Goal: Transaction & Acquisition: Book appointment/travel/reservation

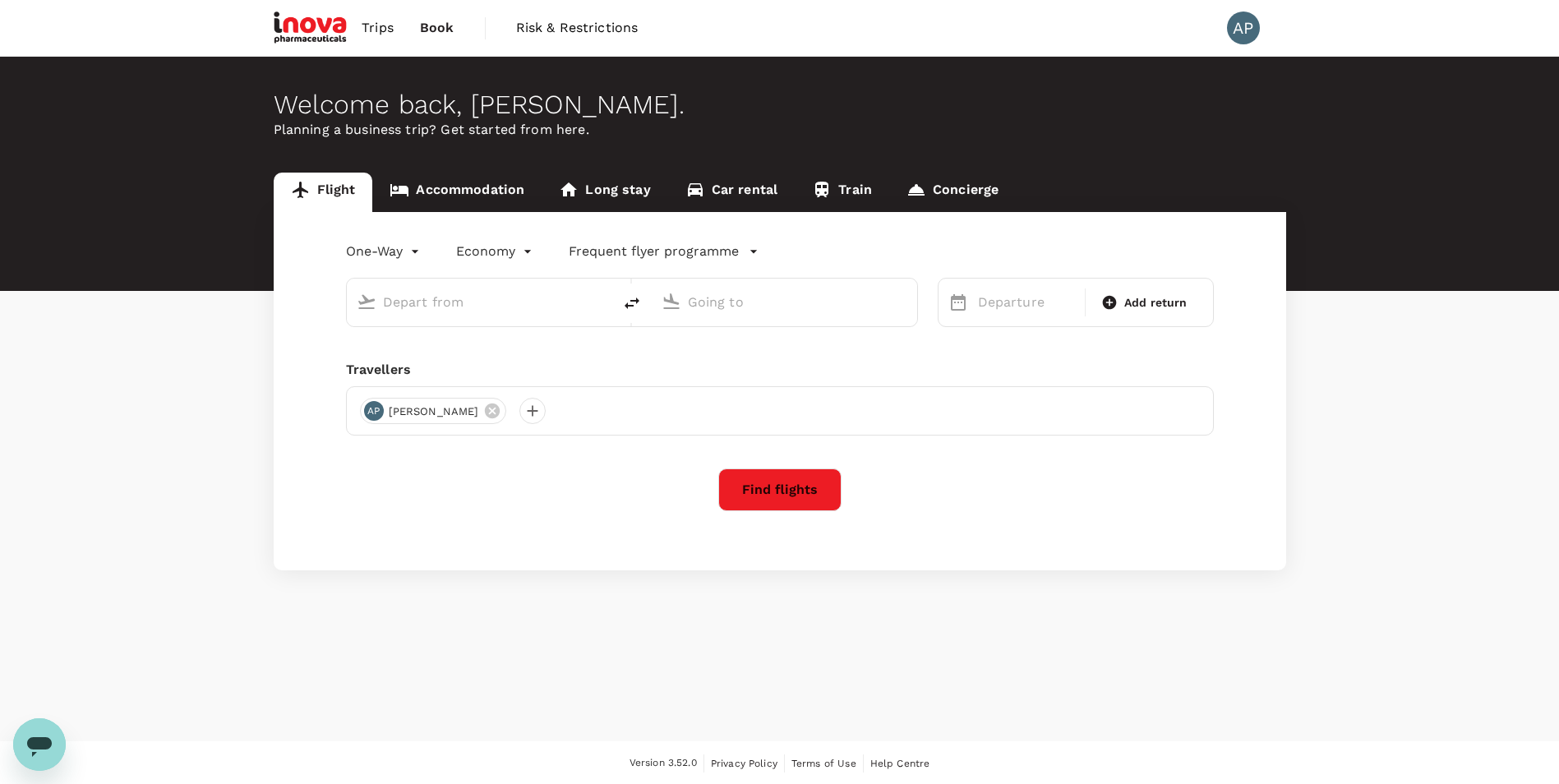
click at [438, 313] on input "text" at bounding box center [480, 302] width 195 height 26
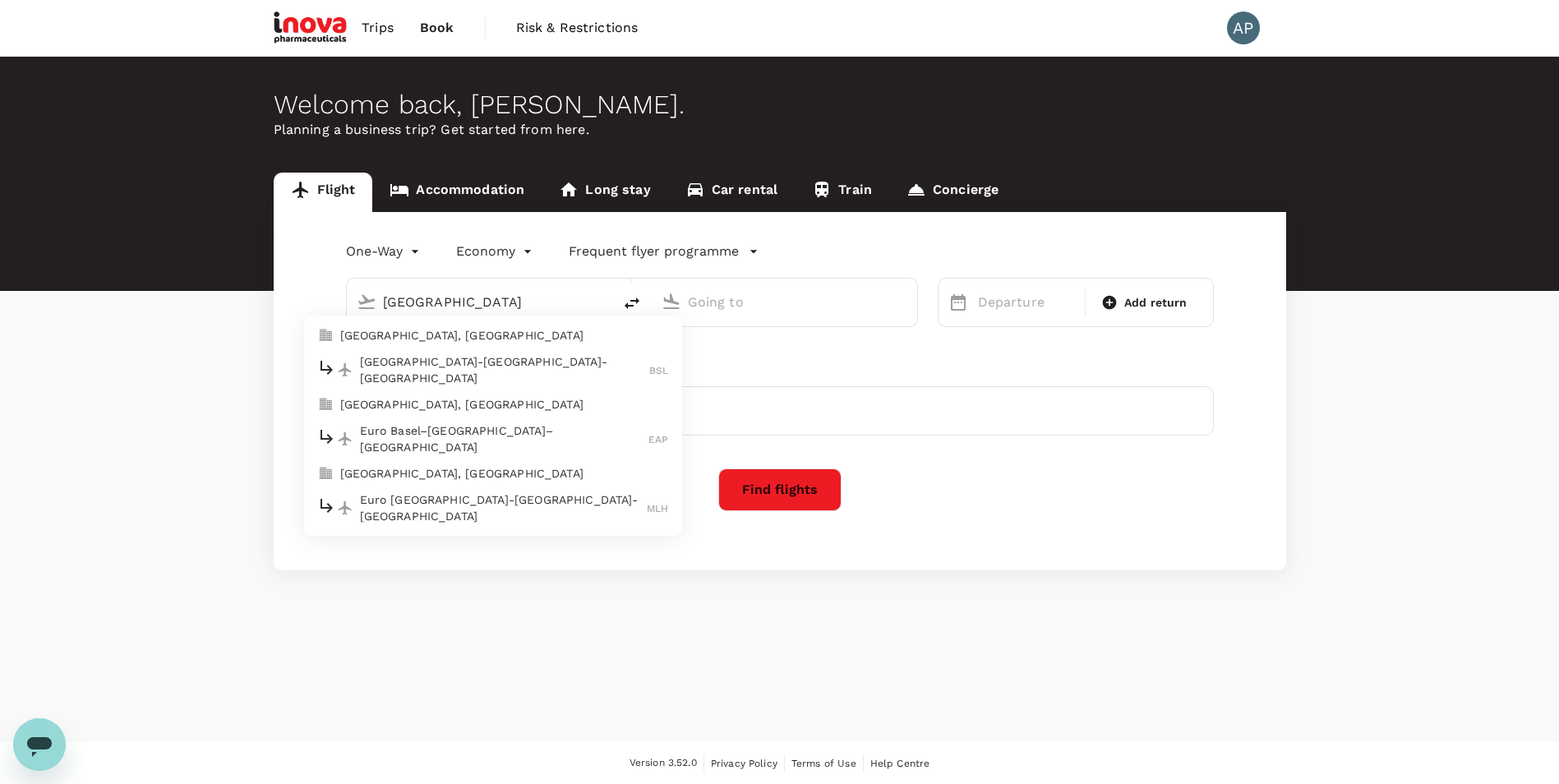
click at [405, 373] on p "[GEOGRAPHIC_DATA]-[GEOGRAPHIC_DATA]-[GEOGRAPHIC_DATA]" at bounding box center [504, 369] width 290 height 33
type input "Basel-[GEOGRAPHIC_DATA]-[GEOGRAPHIC_DATA] (BSL)"
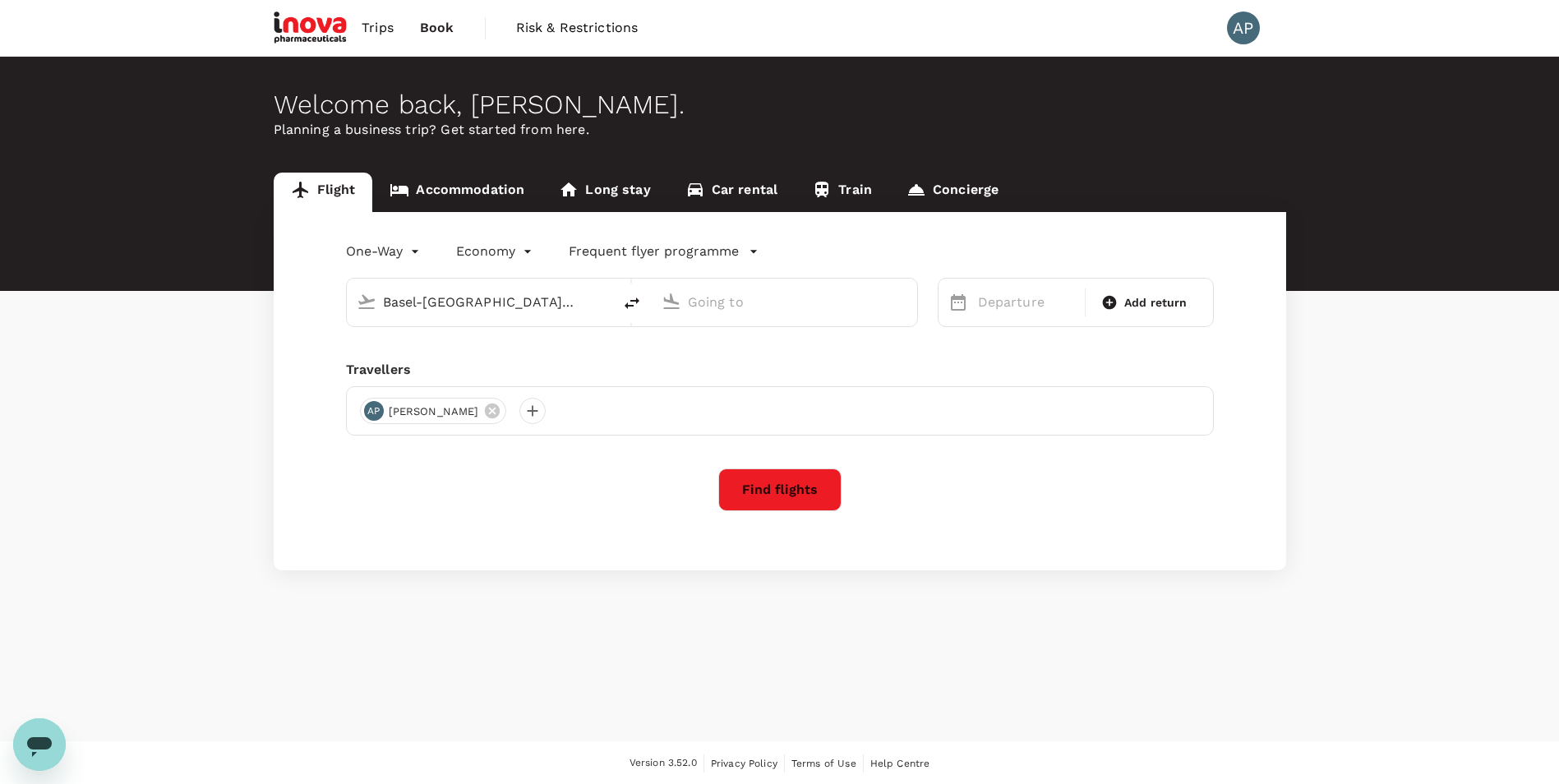
click at [789, 300] on input "text" at bounding box center [785, 302] width 195 height 26
click at [790, 356] on div "Budapest [PERSON_NAME] Intl [PERSON_NAME]" at bounding box center [797, 365] width 351 height 26
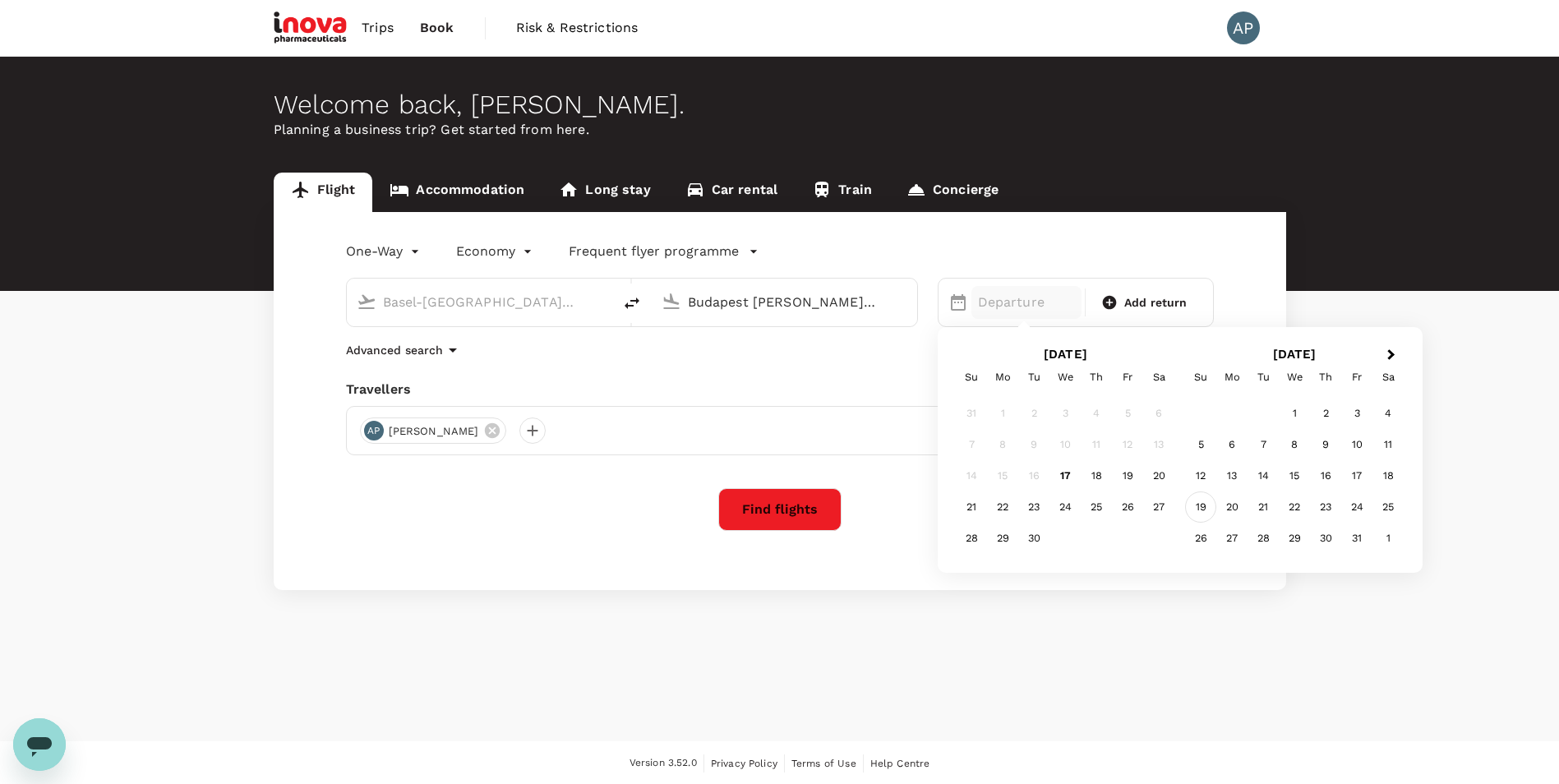
type input "Budapest [PERSON_NAME] Intl ([PERSON_NAME])"
click at [1197, 505] on div "19" at bounding box center [1200, 506] width 31 height 31
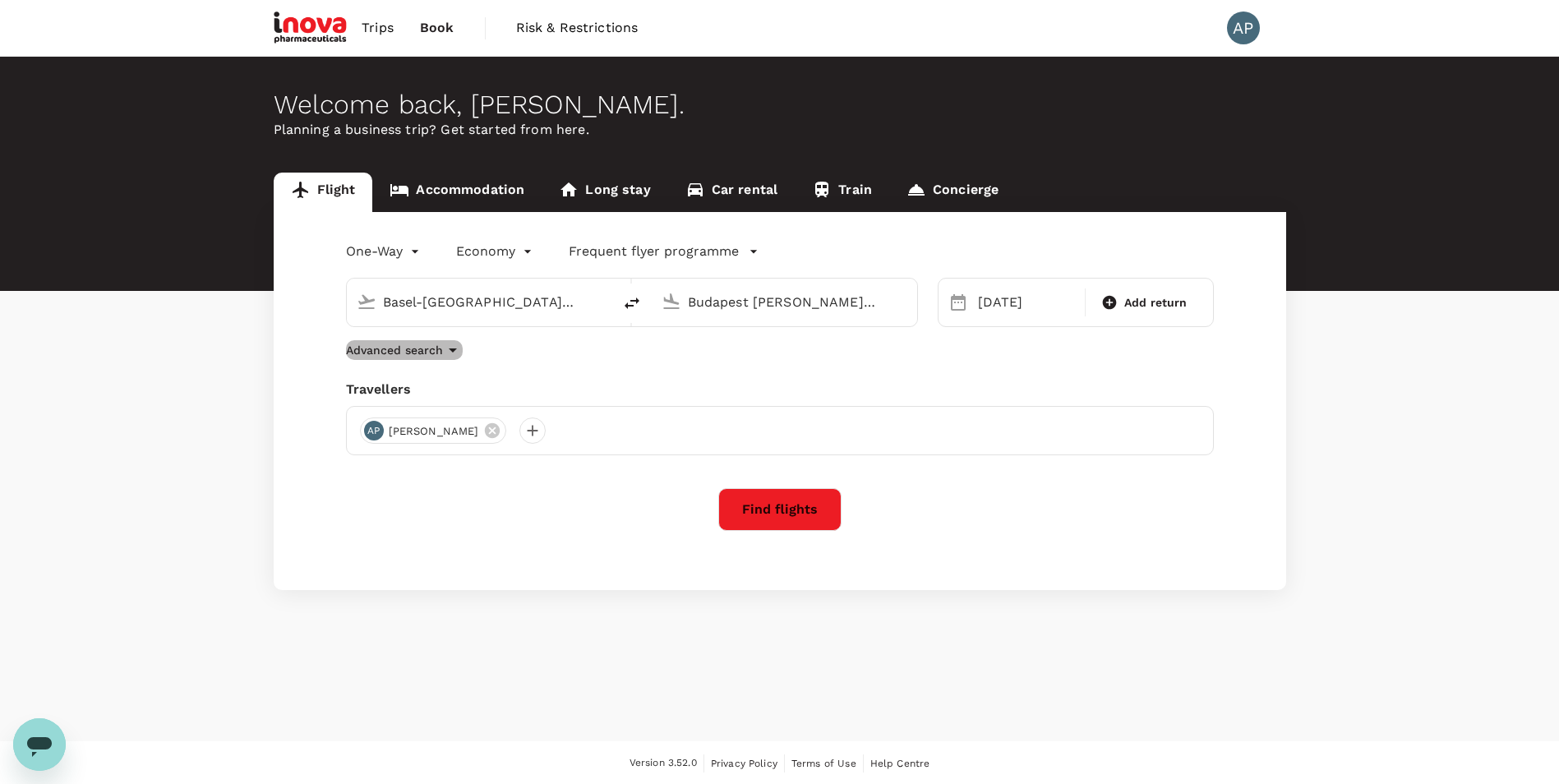
click at [440, 351] on p "Advanced search" at bounding box center [394, 349] width 97 height 16
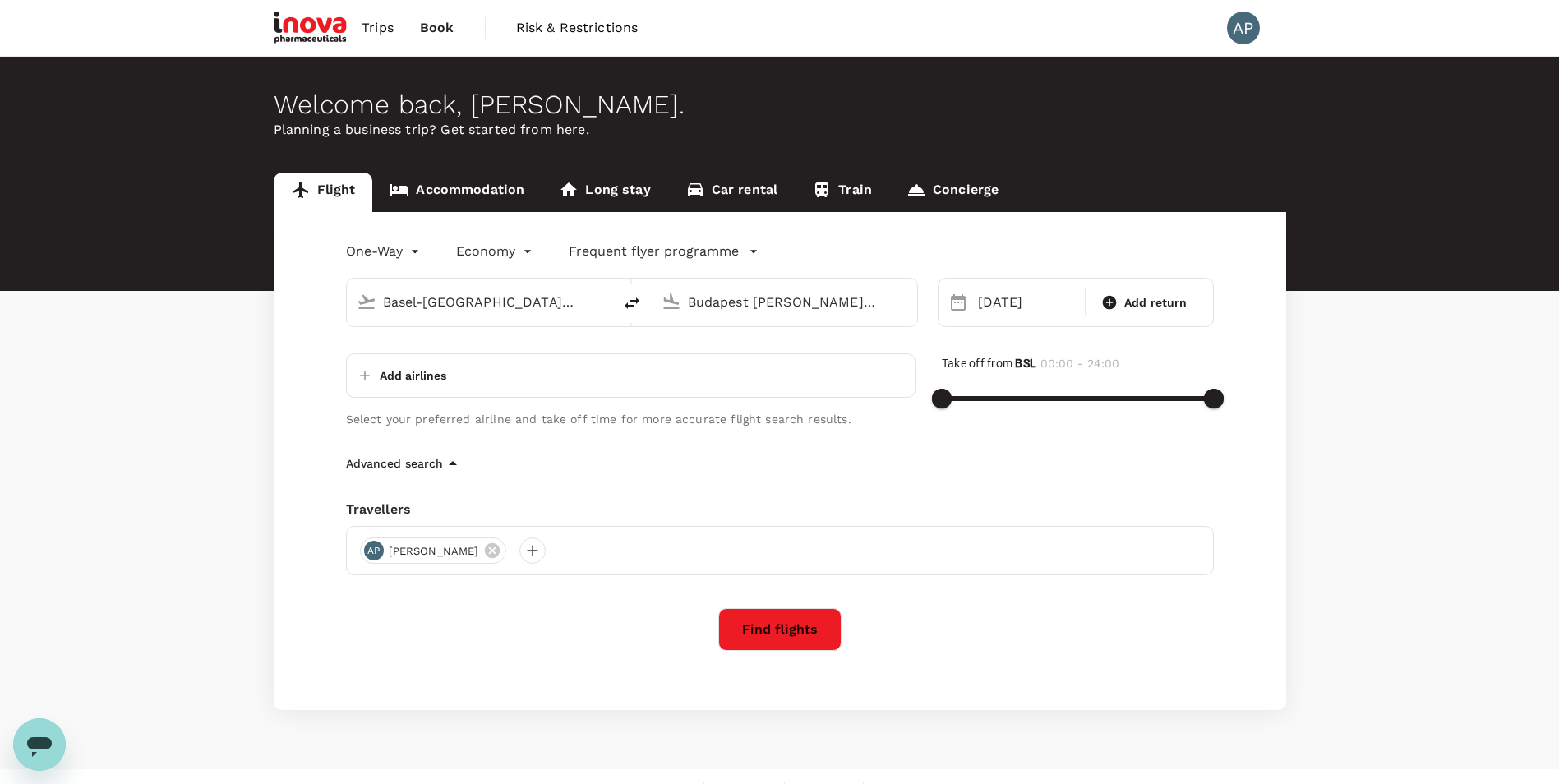
click at [543, 467] on div "Advanced search" at bounding box center [780, 462] width 868 height 20
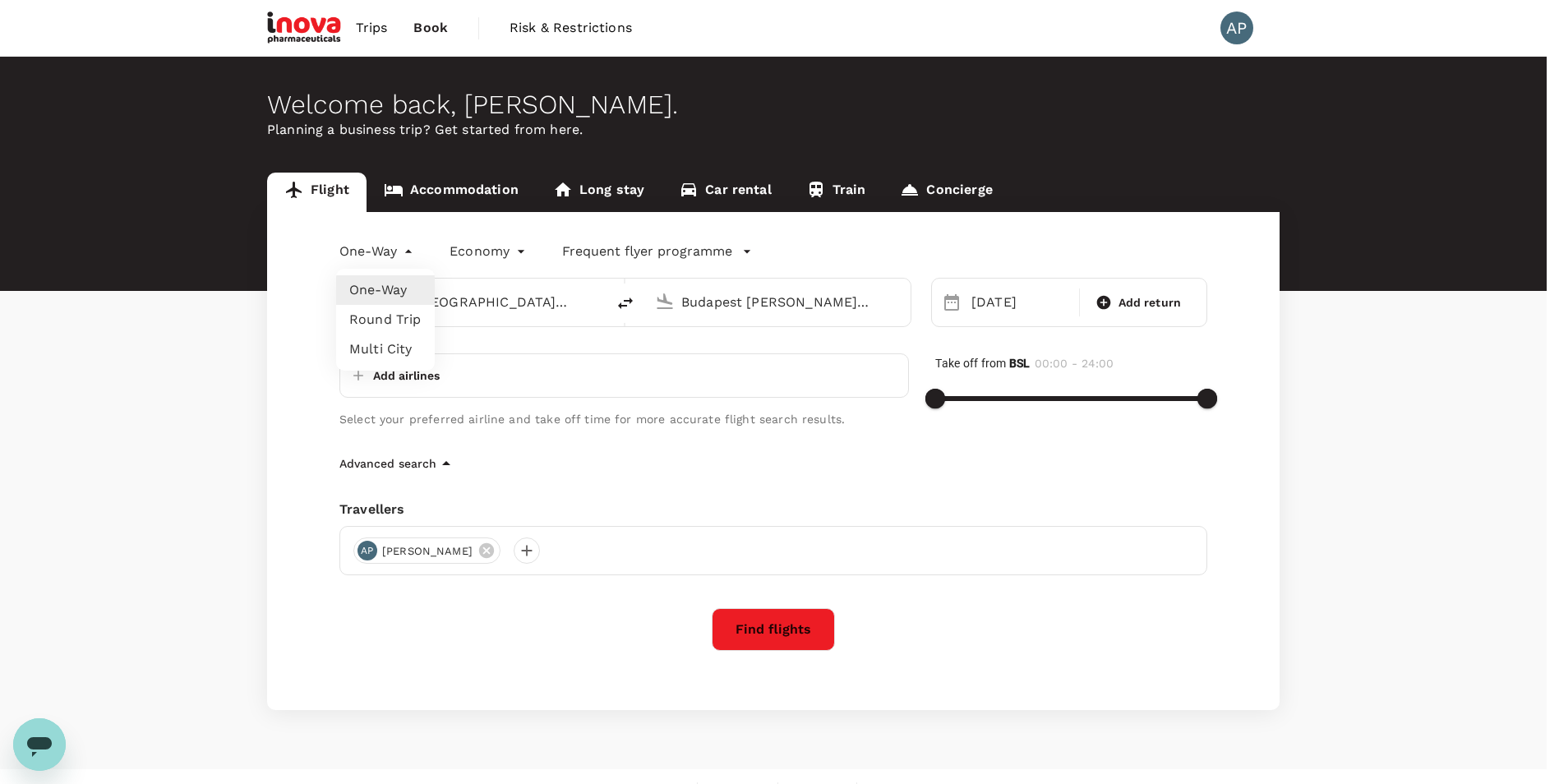
click at [423, 246] on body "Trips Book Risk & Restrictions AP Welcome back , [PERSON_NAME] . Planning a bus…" at bounding box center [780, 406] width 1559 height 813
click at [406, 348] on li "Multi City" at bounding box center [385, 348] width 99 height 29
type input "multicity"
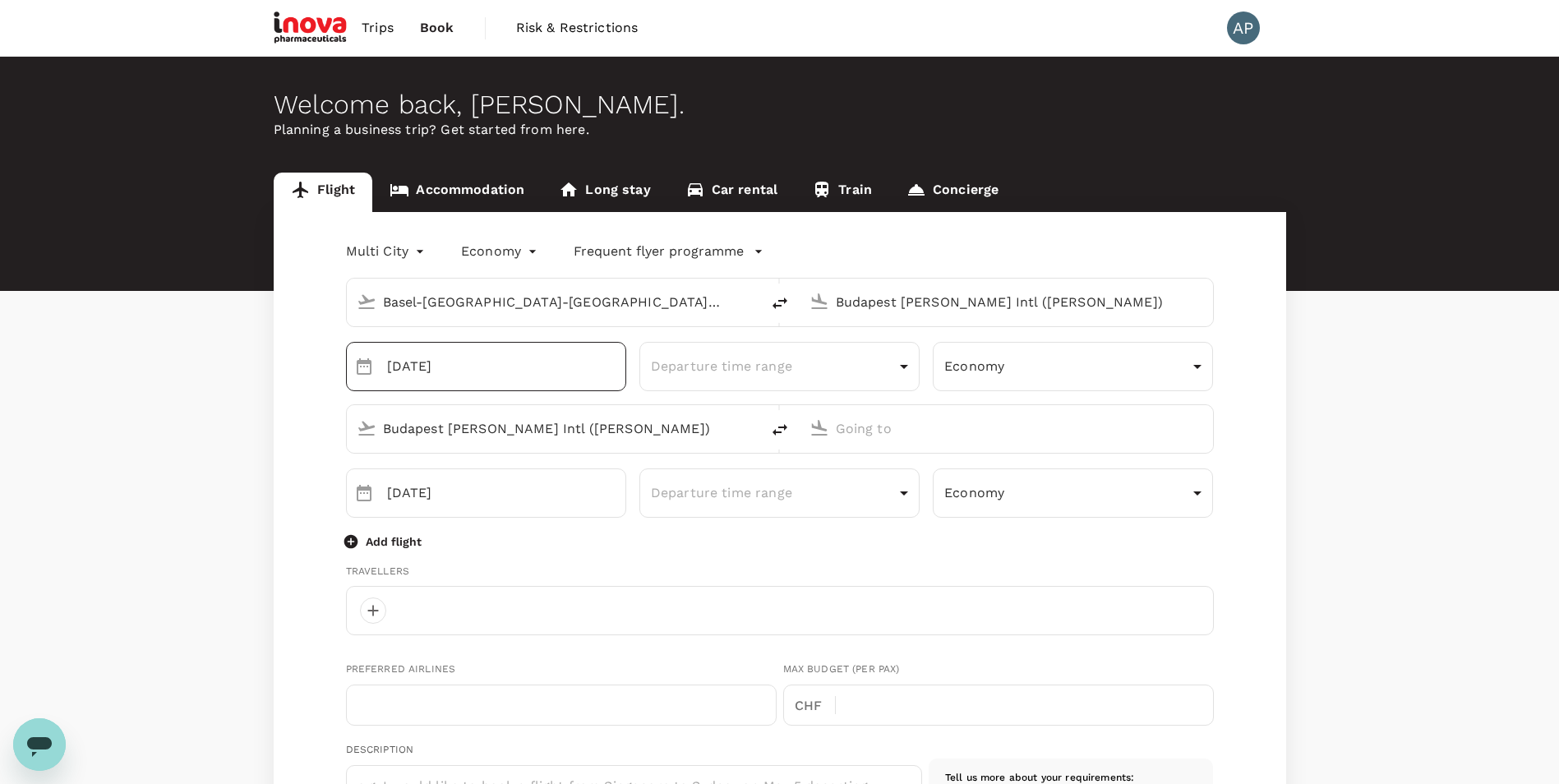
type input "787444451"
type input "[PERSON_NAME][EMAIL_ADDRESS][DOMAIN_NAME]"
click at [919, 427] on input "text" at bounding box center [1007, 428] width 343 height 26
click at [904, 505] on li "Athens Intl ATH" at bounding box center [1019, 492] width 378 height 35
type input "Athens Intl ([GEOGRAPHIC_DATA])"
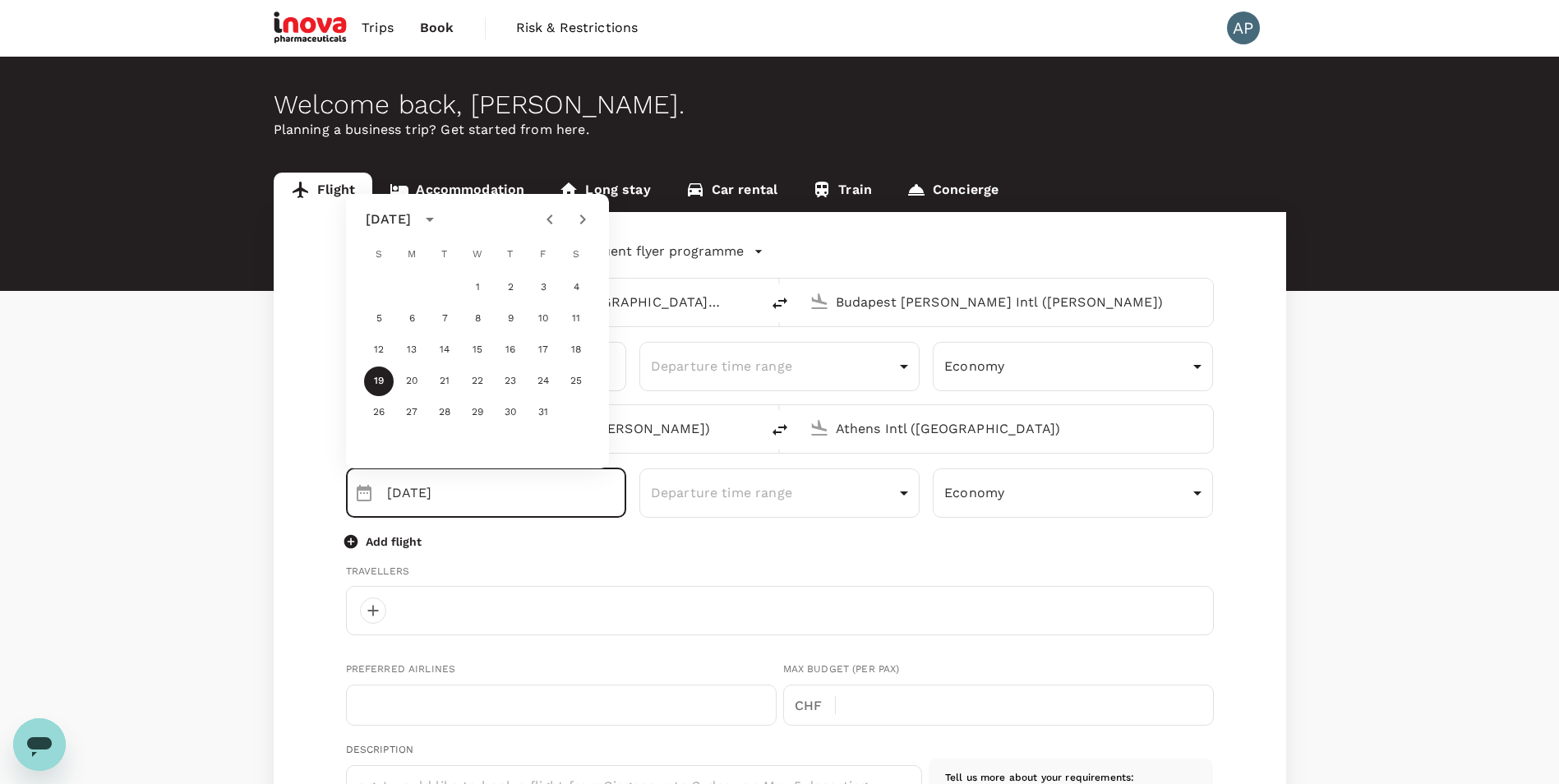
click at [504, 500] on input "[DATE]" at bounding box center [506, 493] width 239 height 49
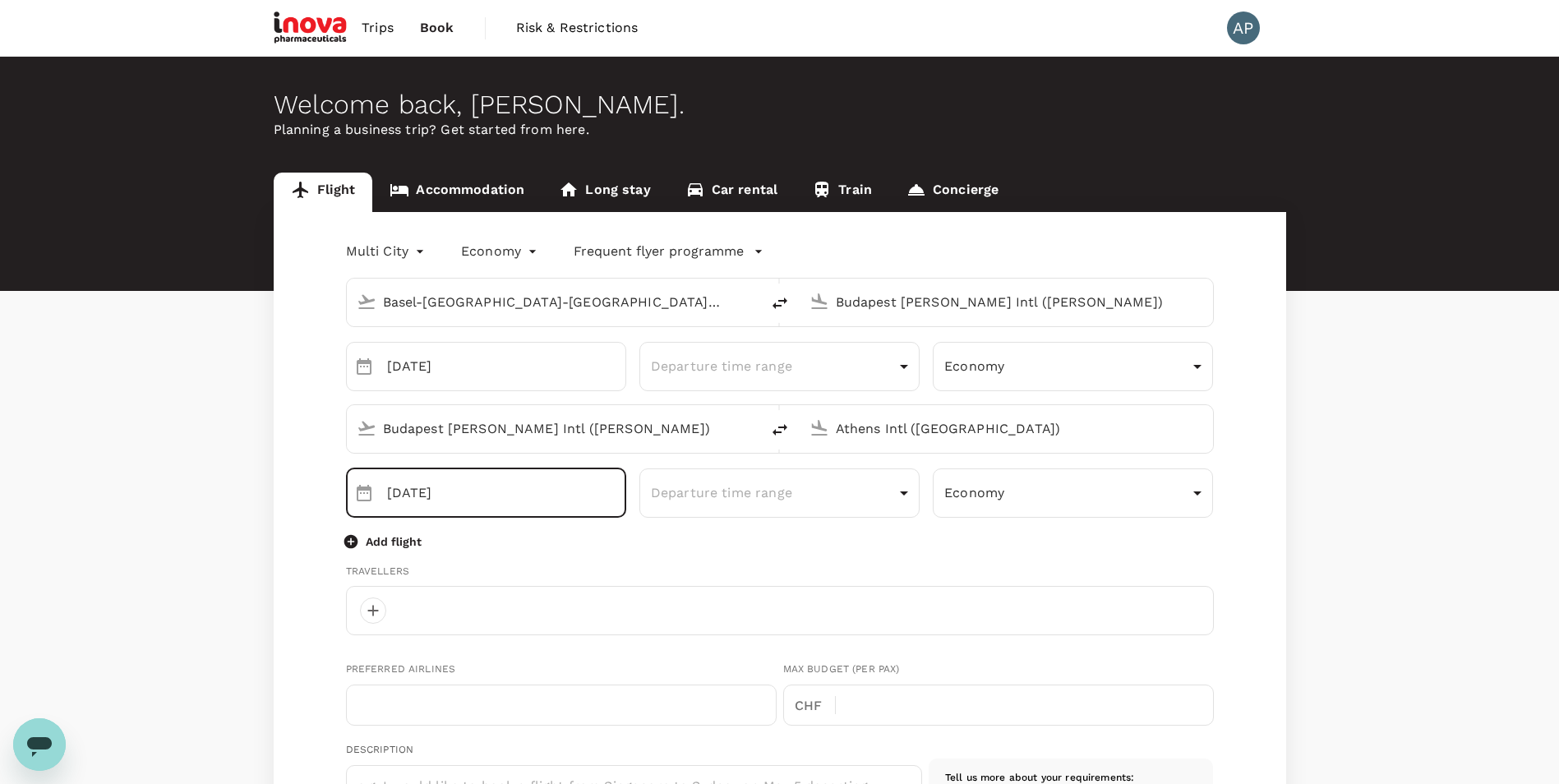
click at [500, 500] on input "[DATE]" at bounding box center [506, 493] width 239 height 49
click at [429, 507] on input "[DATE]" at bounding box center [506, 493] width 239 height 49
click at [369, 494] on icon "Choose date, selected date is Oct 19, 2025" at bounding box center [365, 492] width 15 height 16
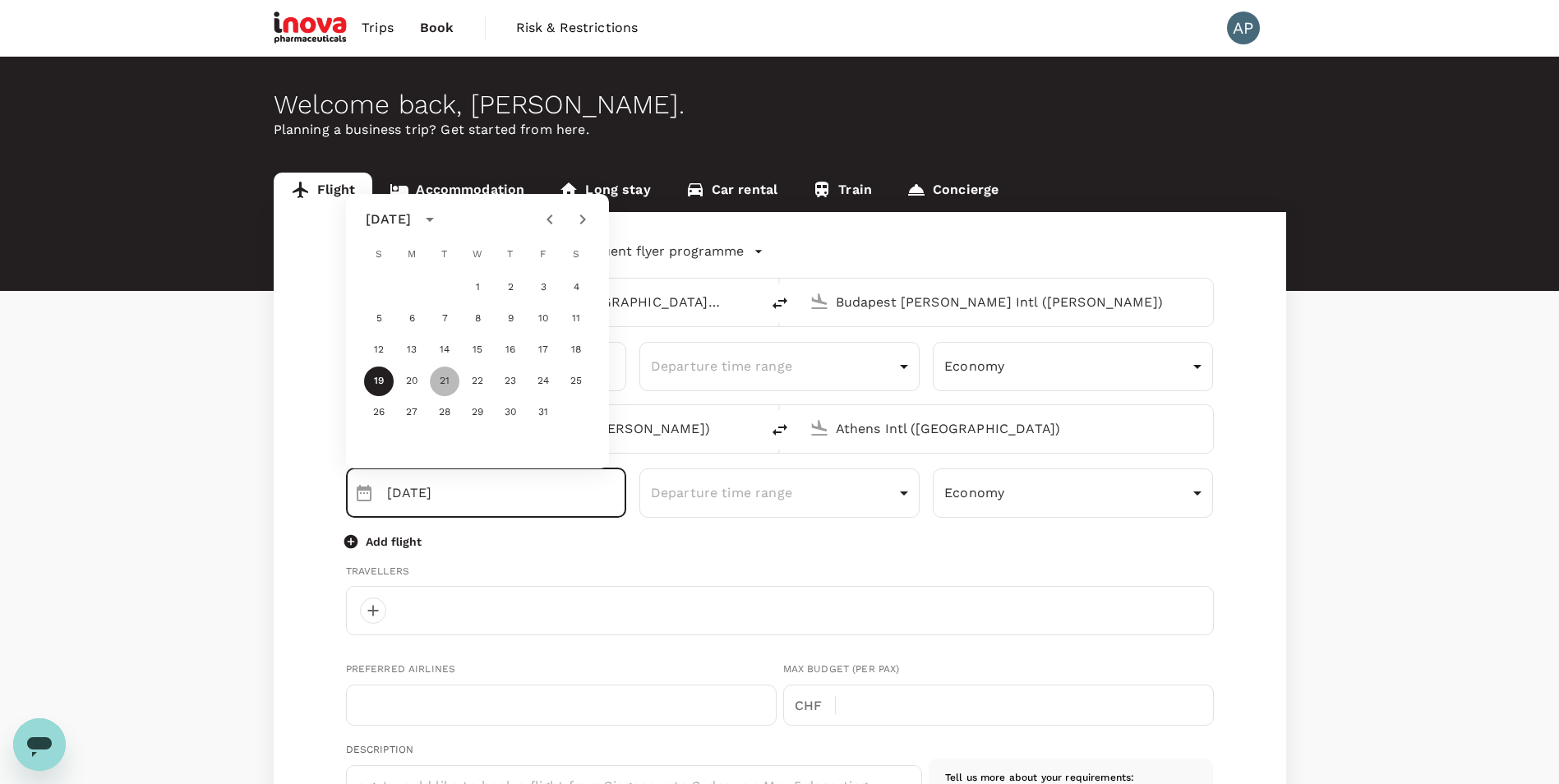
click at [445, 377] on button "21" at bounding box center [444, 381] width 30 height 29
type input "[DATE]"
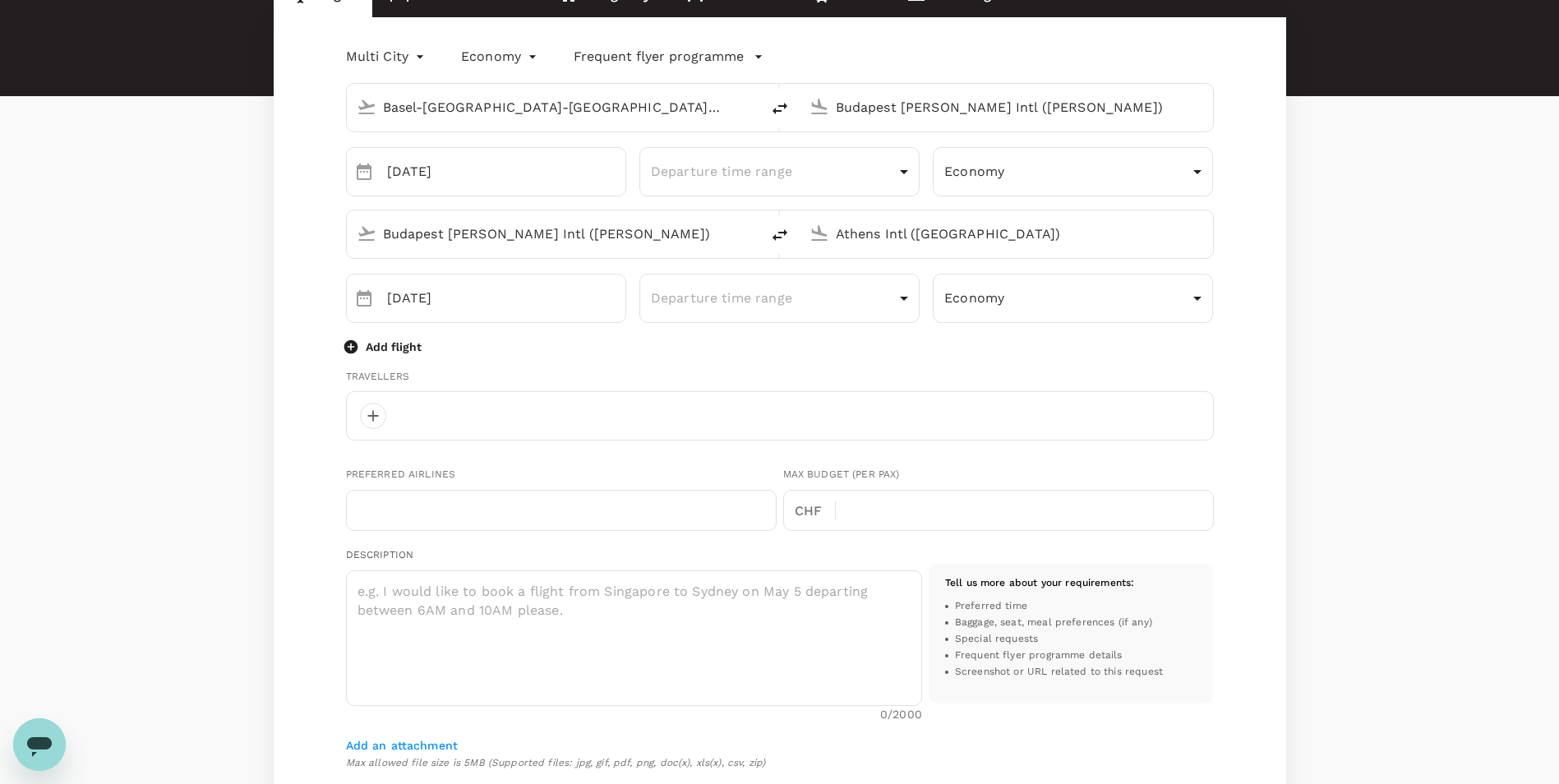
scroll to position [82, 0]
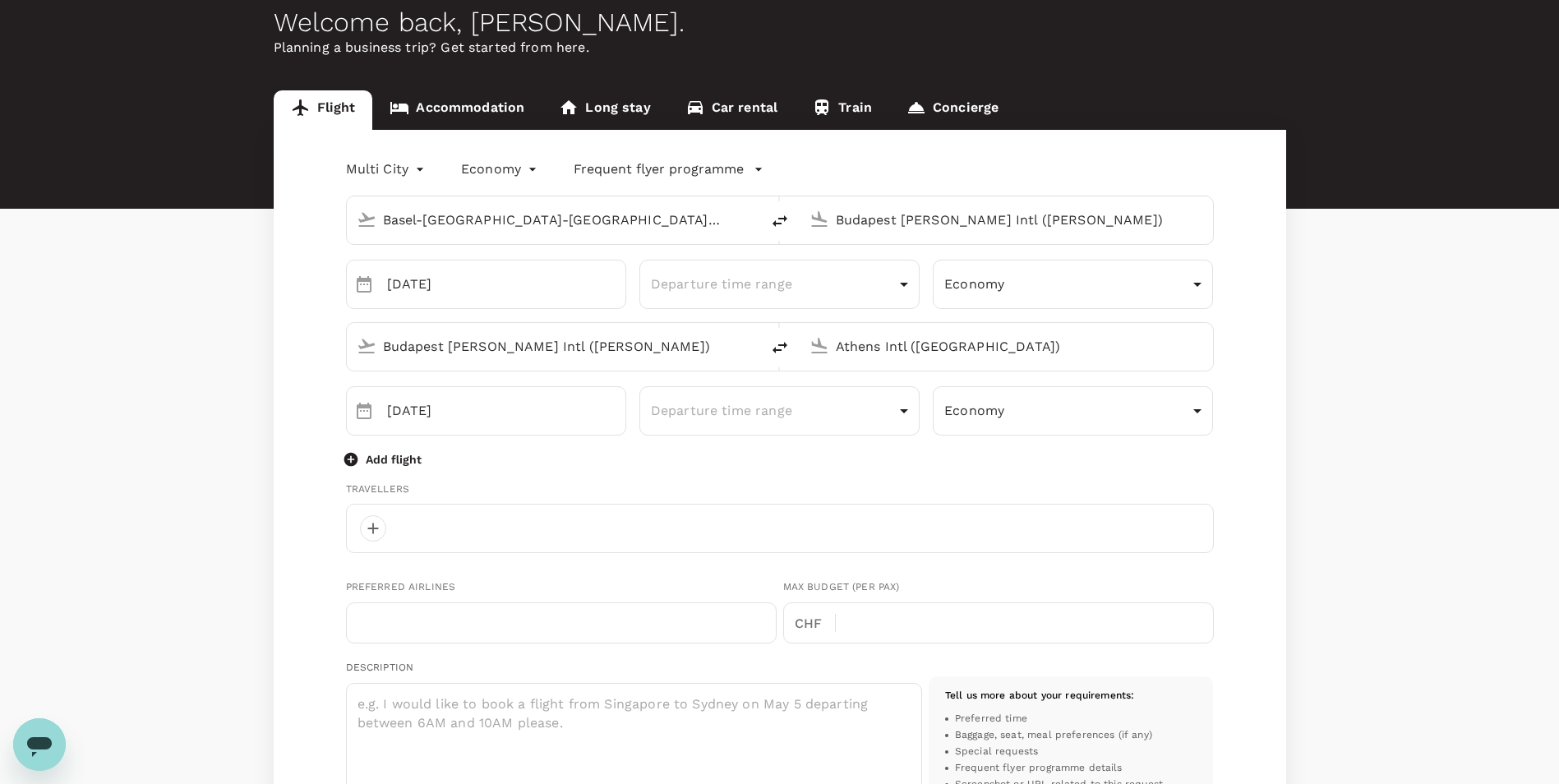
click at [346, 460] on icon "button" at bounding box center [350, 459] width 14 height 14
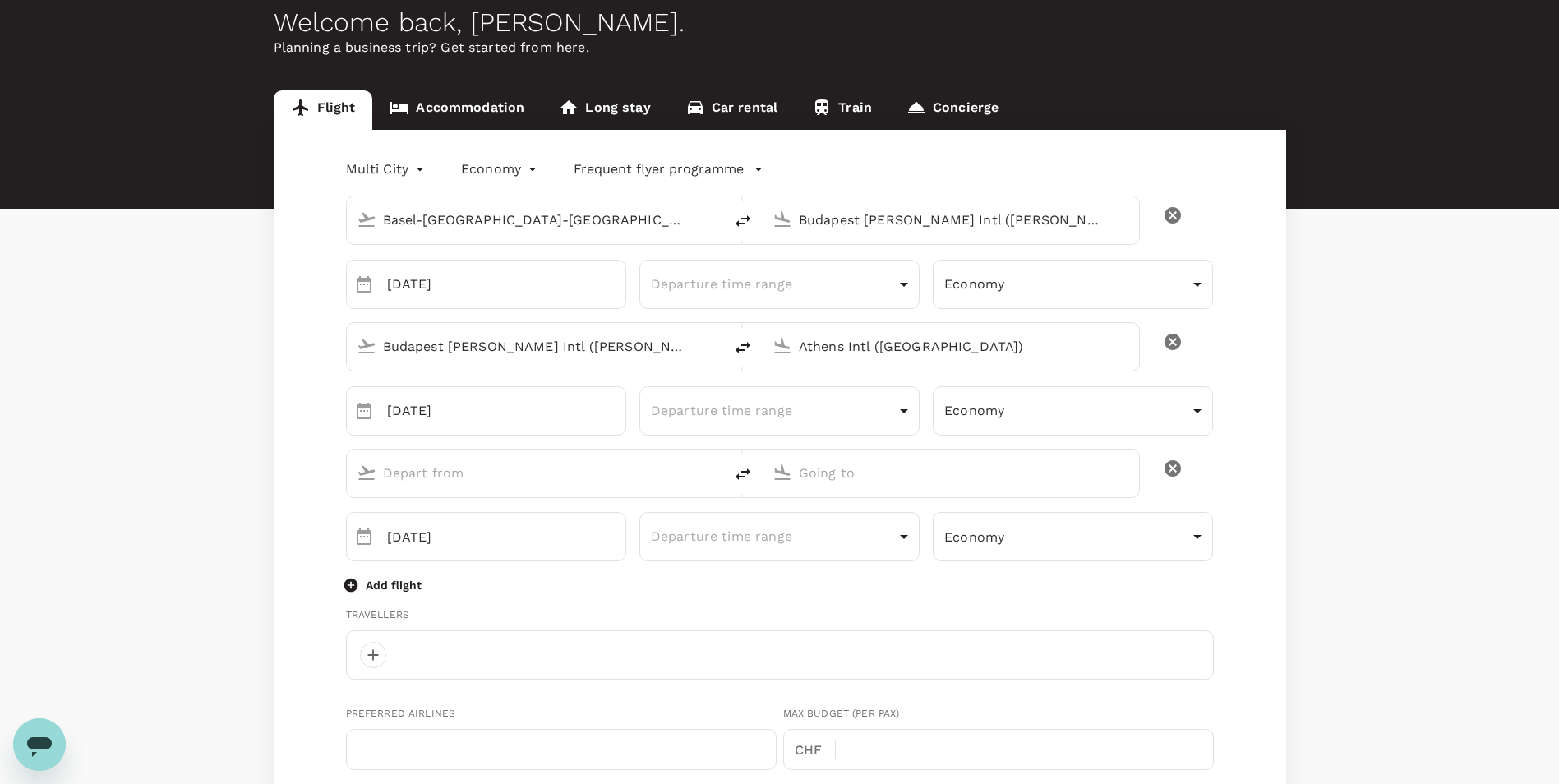
click at [443, 478] on input "text" at bounding box center [535, 472] width 306 height 26
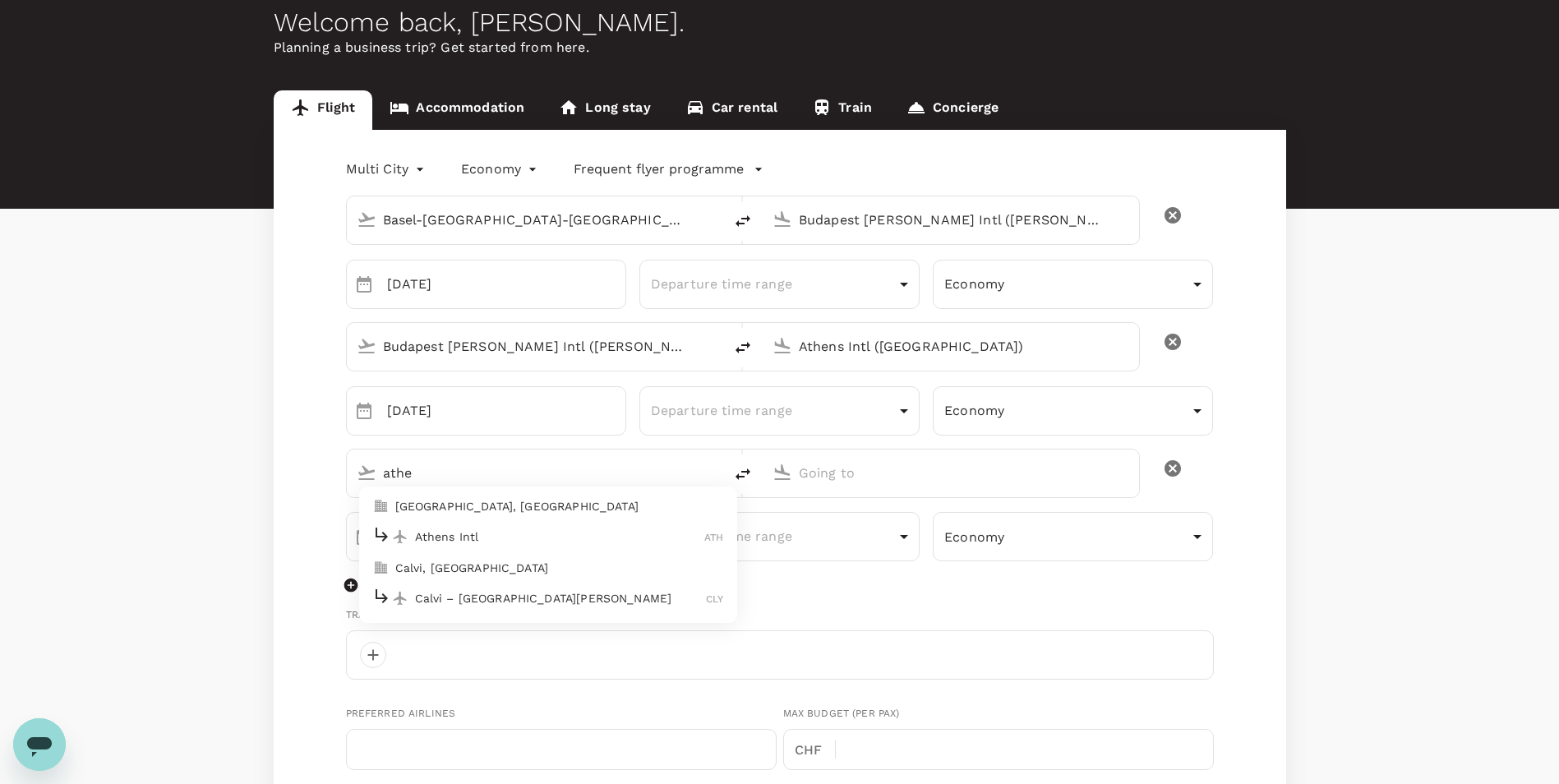
click at [450, 521] on li "Athens Intl ATH" at bounding box center [547, 537] width 378 height 35
type input "athe"
type input "Athens Intl ([GEOGRAPHIC_DATA])"
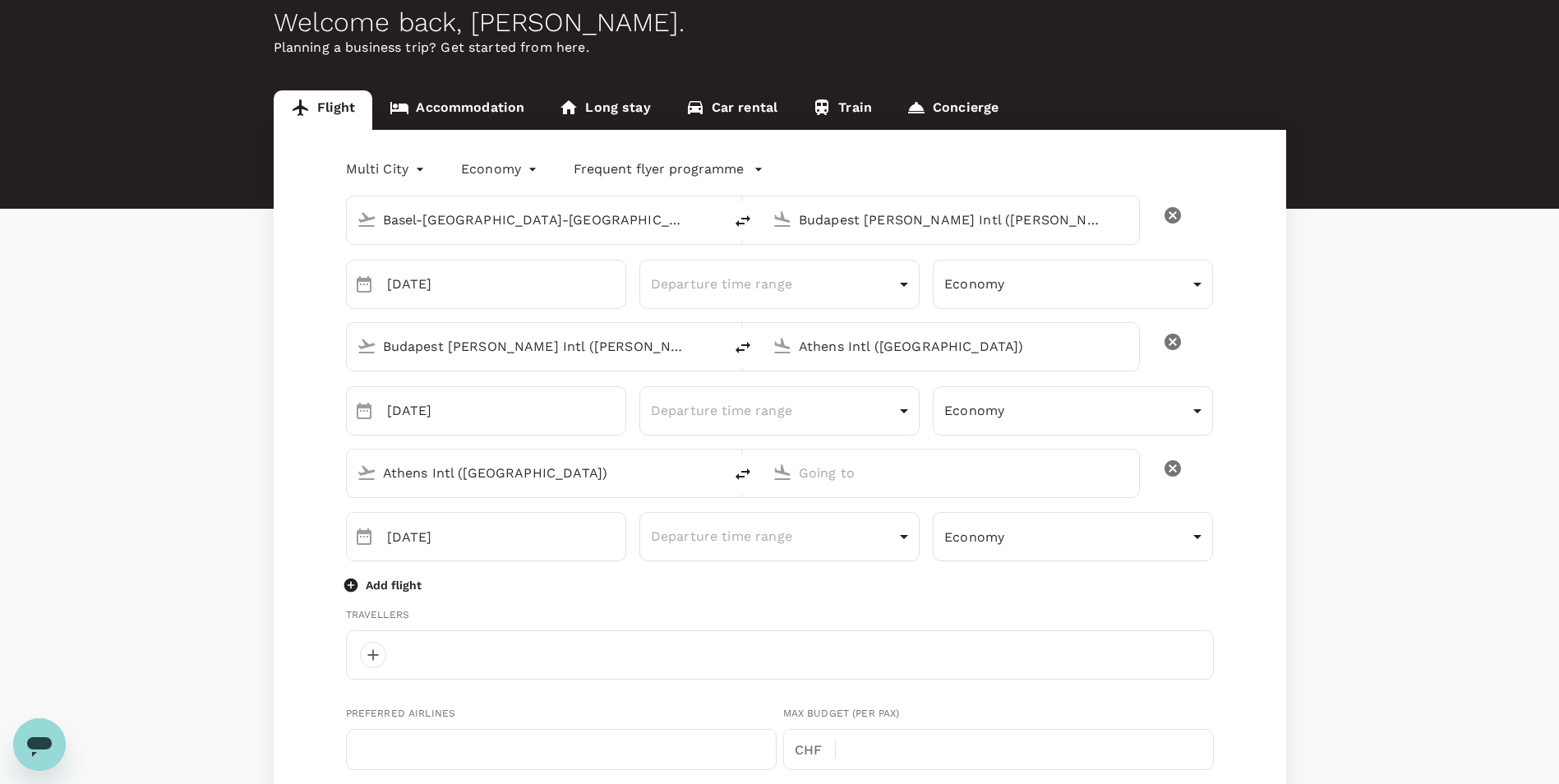
click at [829, 467] on input "text" at bounding box center [951, 472] width 306 height 26
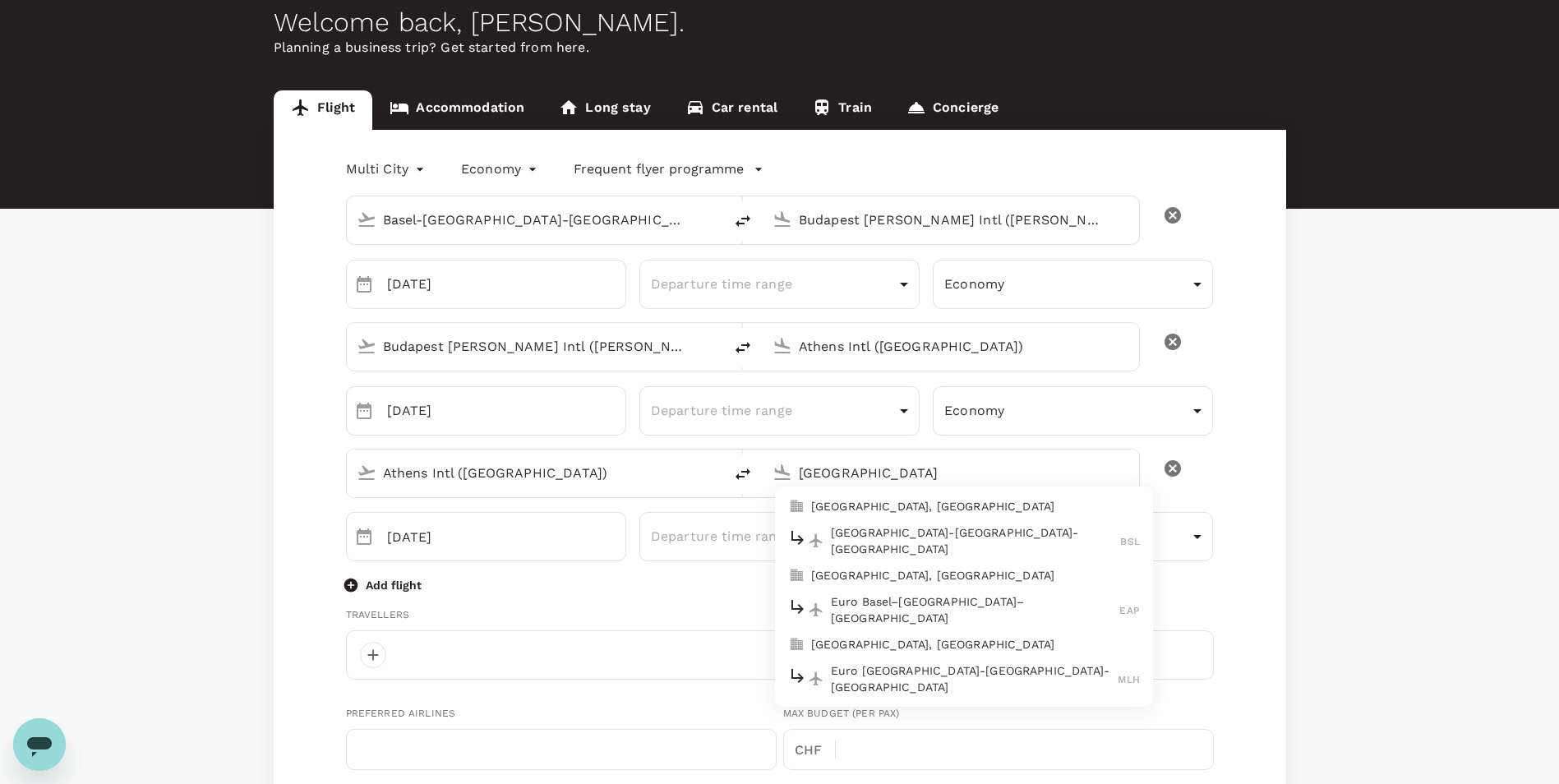
click at [875, 525] on div "Basel-[GEOGRAPHIC_DATA]-[GEOGRAPHIC_DATA] BSL" at bounding box center [963, 540] width 351 height 33
type input "Basel-[GEOGRAPHIC_DATA]-[GEOGRAPHIC_DATA] (BSL)"
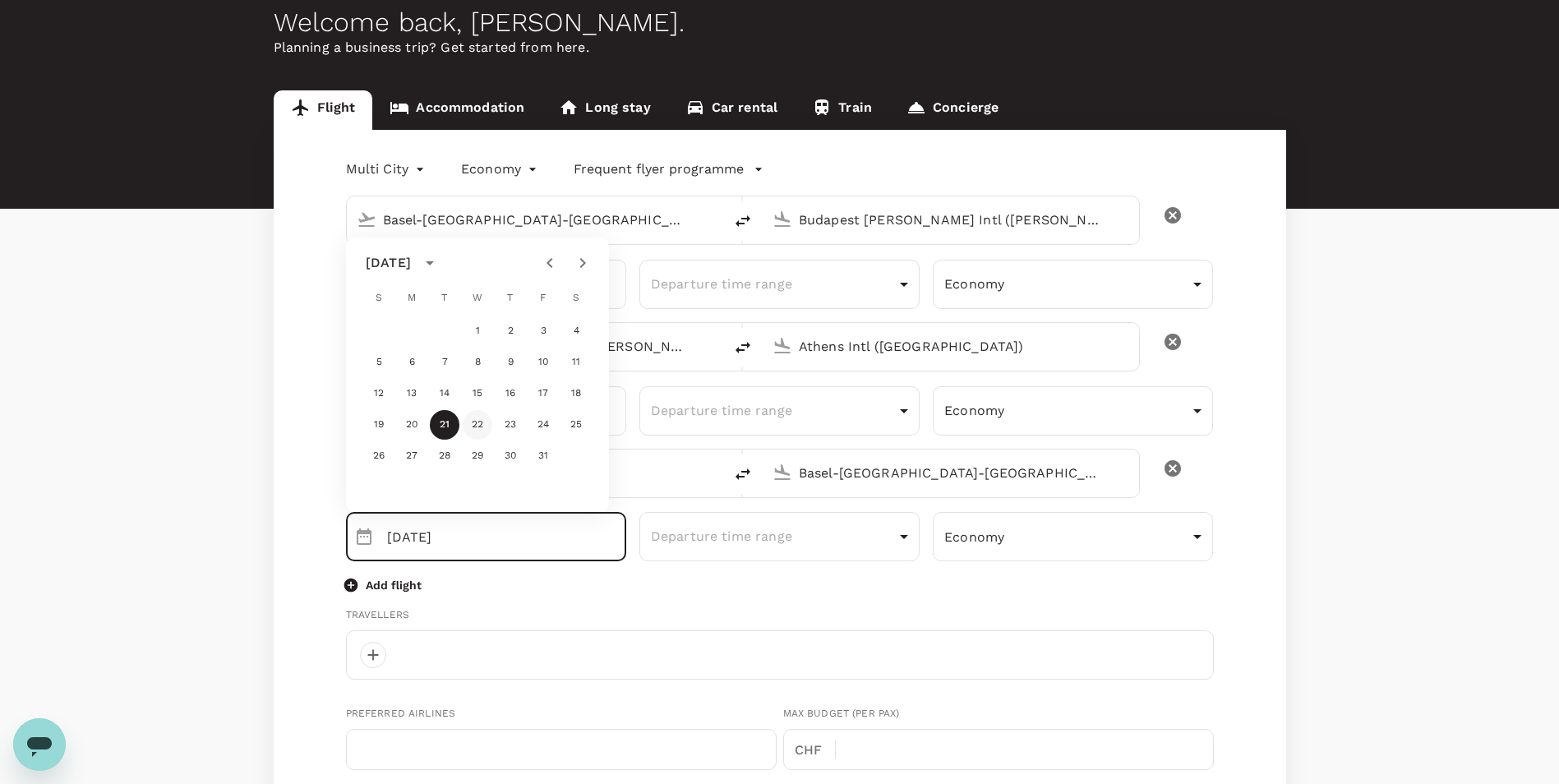
click at [481, 417] on button "22" at bounding box center [477, 424] width 30 height 29
type input "[DATE]"
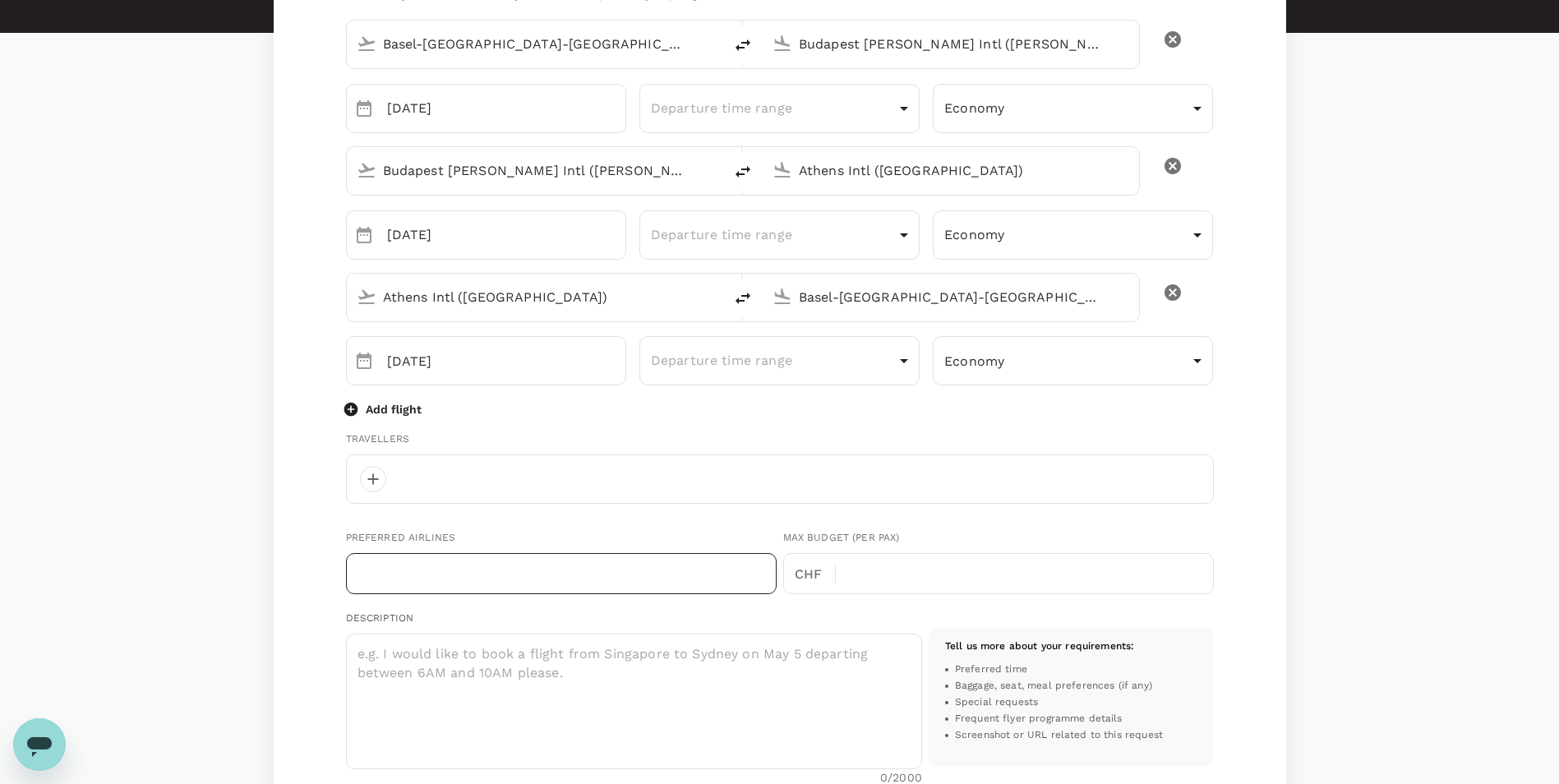
scroll to position [328, 0]
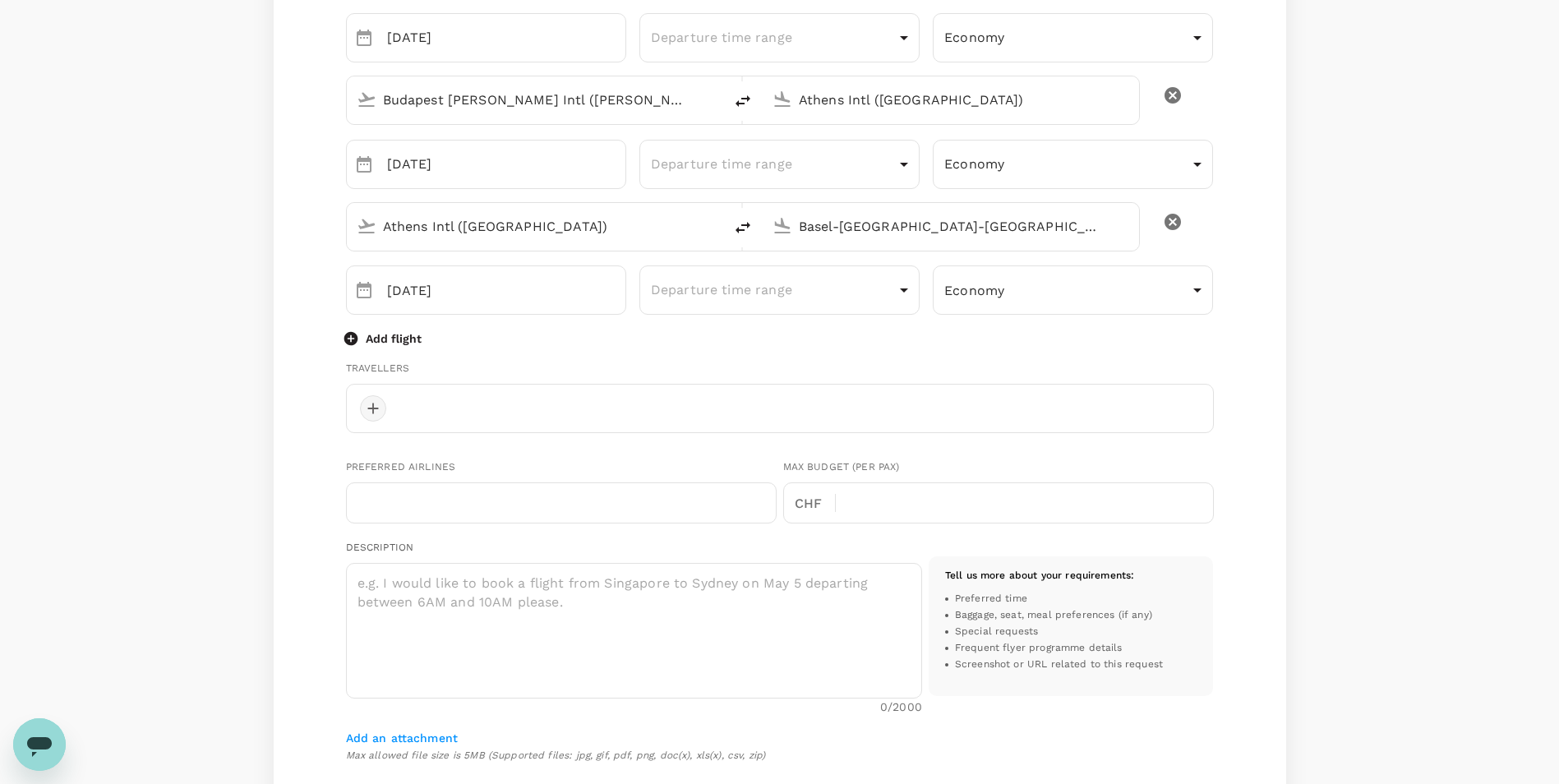
click at [364, 400] on div at bounding box center [373, 408] width 27 height 27
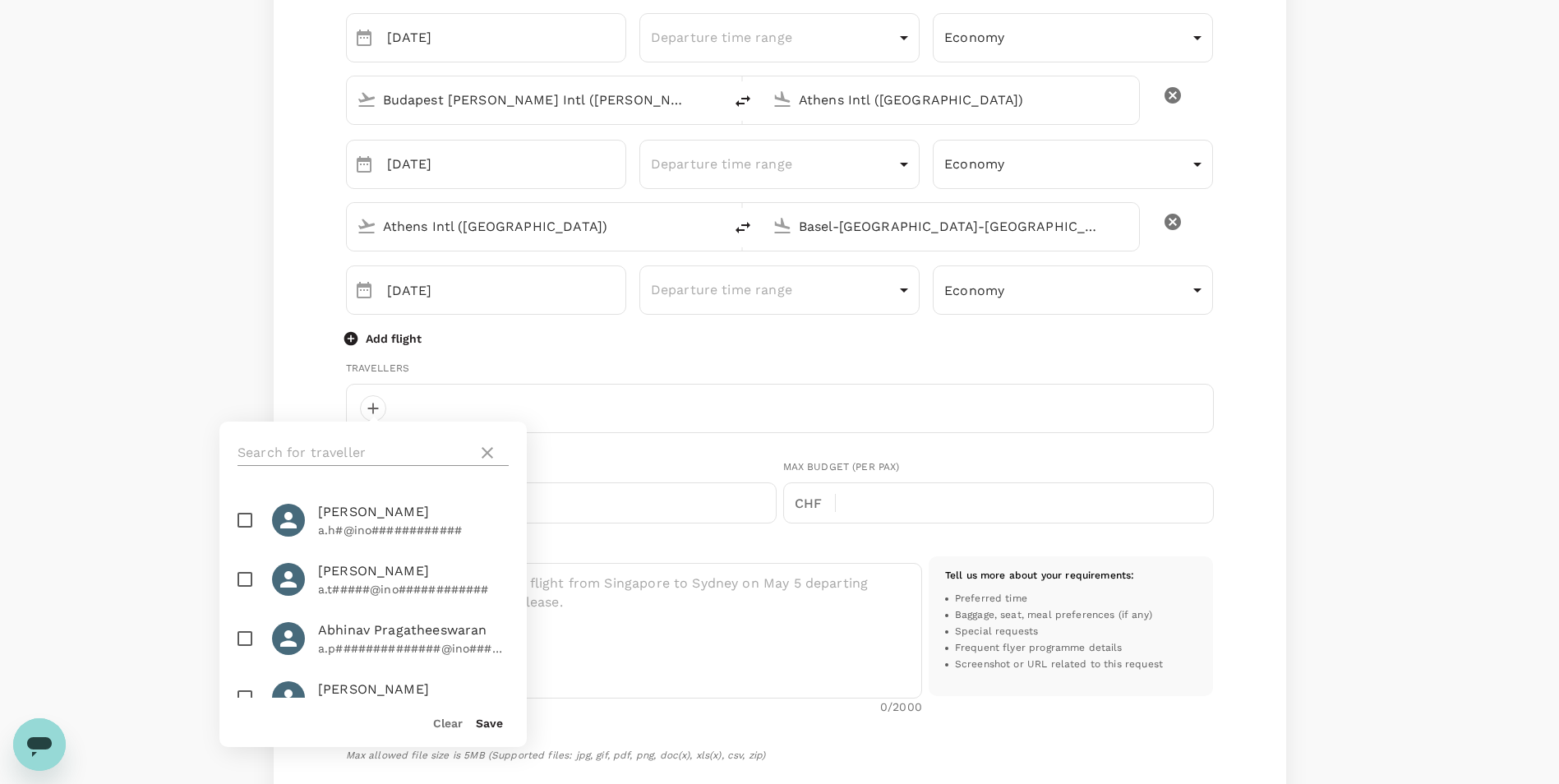
click at [375, 458] on input "text" at bounding box center [353, 453] width 233 height 27
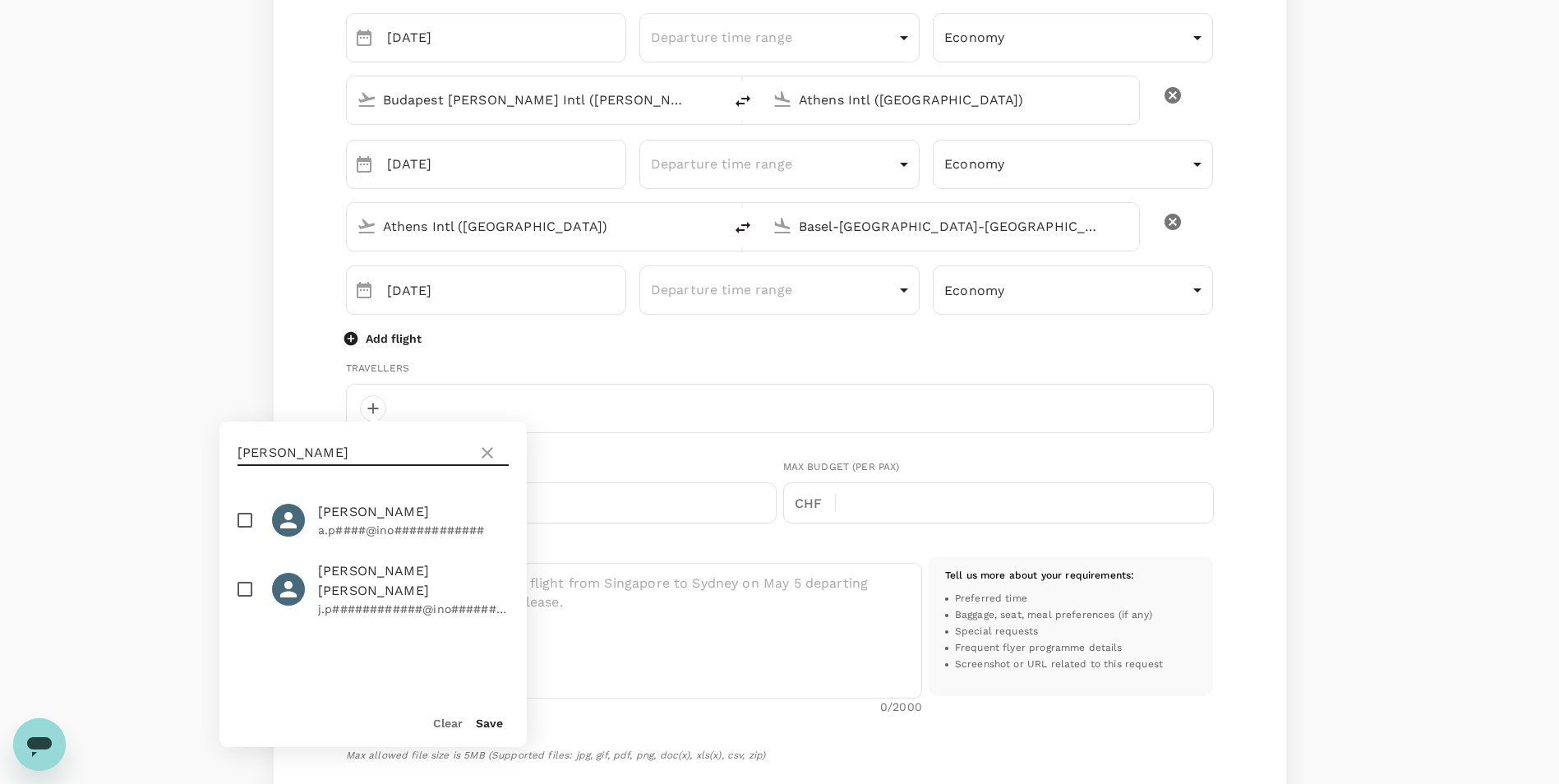
type input "[PERSON_NAME]"
click at [237, 518] on input "checkbox" at bounding box center [245, 519] width 34 height 34
checkbox input "true"
click at [484, 719] on button "Save" at bounding box center [489, 723] width 27 height 13
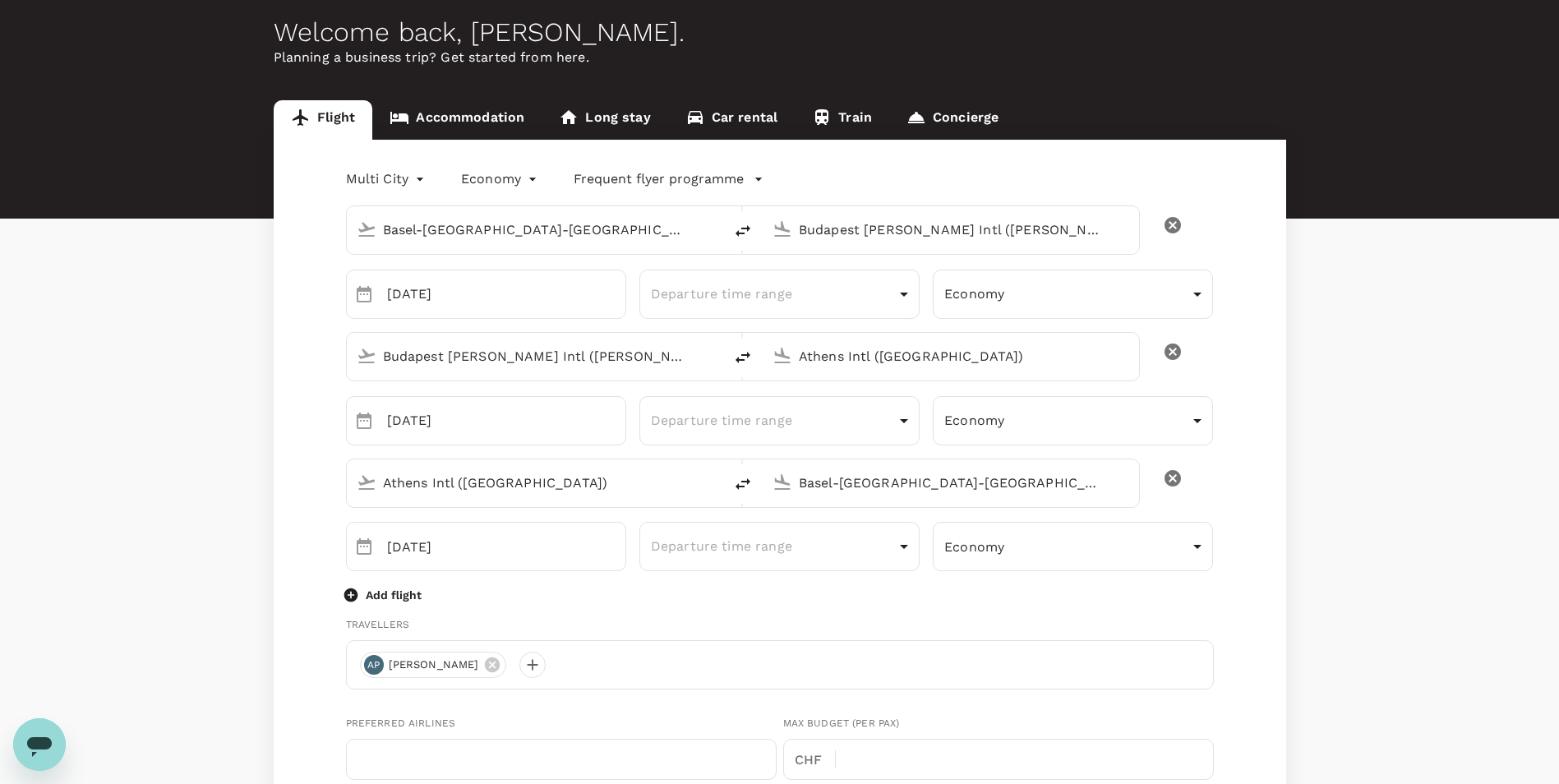
scroll to position [0, 0]
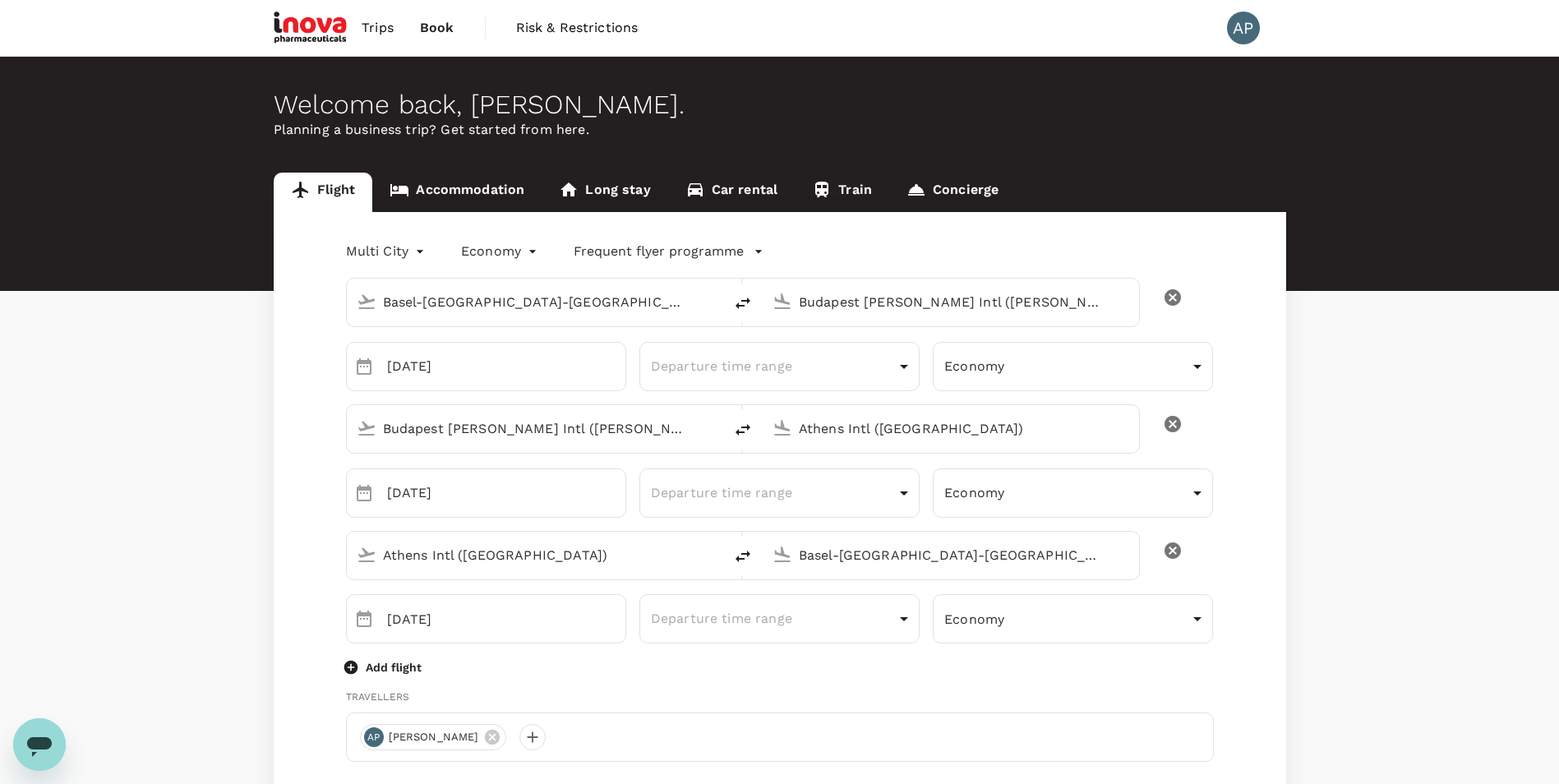
click at [640, 245] on p "Frequent flyer programme" at bounding box center [659, 251] width 170 height 20
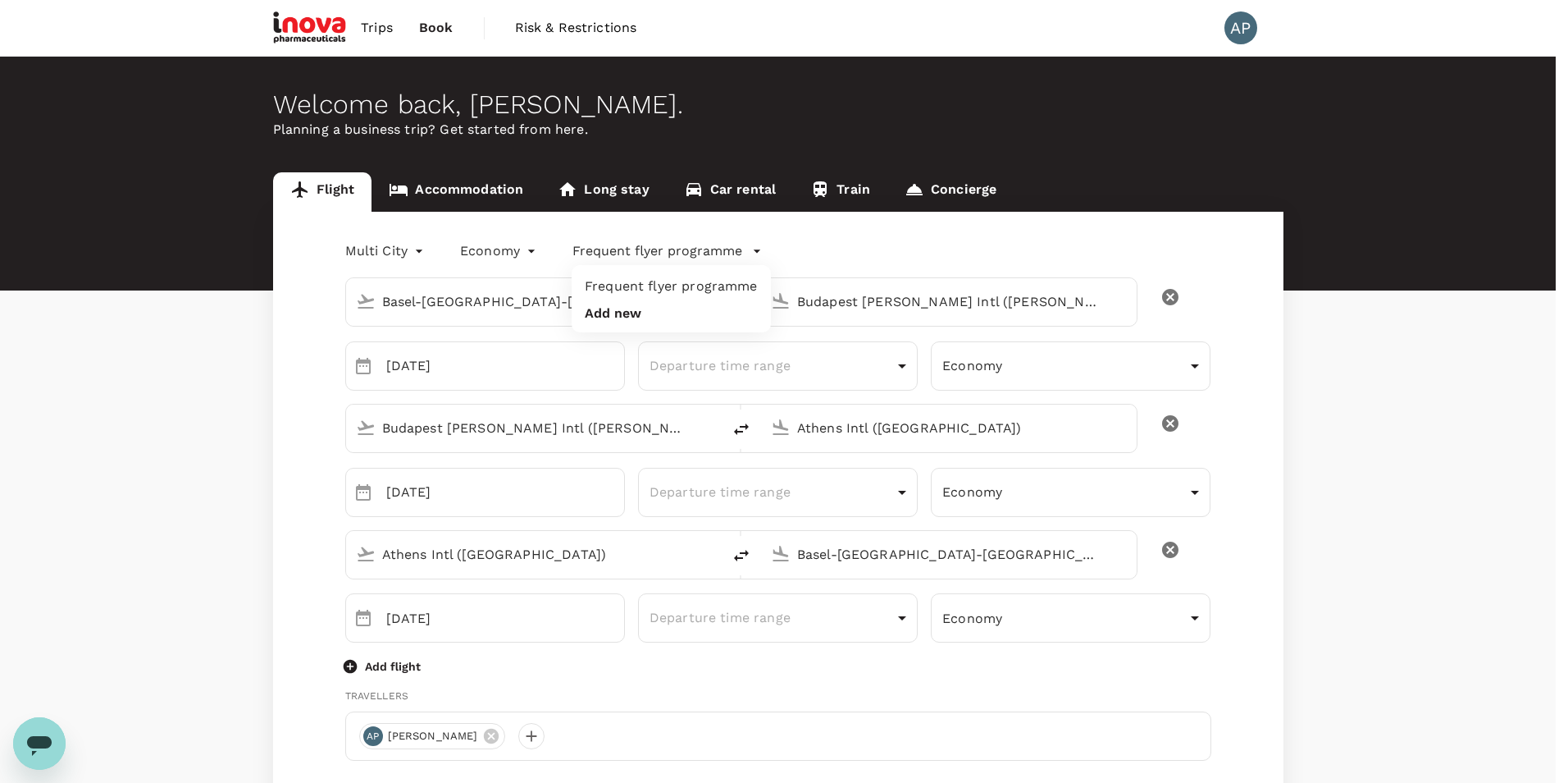
click at [892, 256] on div at bounding box center [784, 392] width 1568 height 783
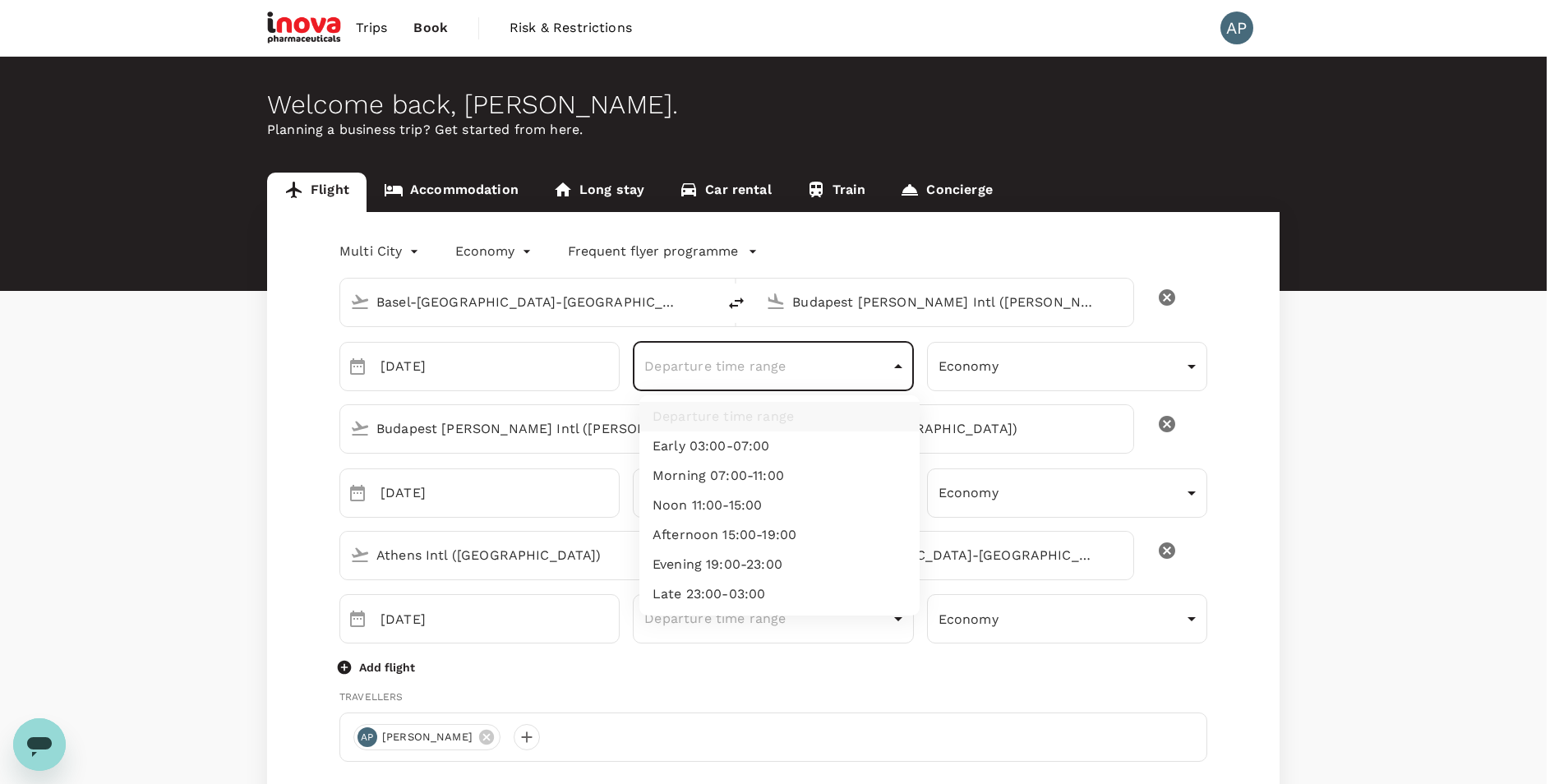
click at [898, 354] on body "Trips Book Risk & Restrictions AP Welcome back , [PERSON_NAME] . Planning a bus…" at bounding box center [780, 797] width 1559 height 1595
click at [1224, 295] on div at bounding box center [785, 392] width 1570 height 784
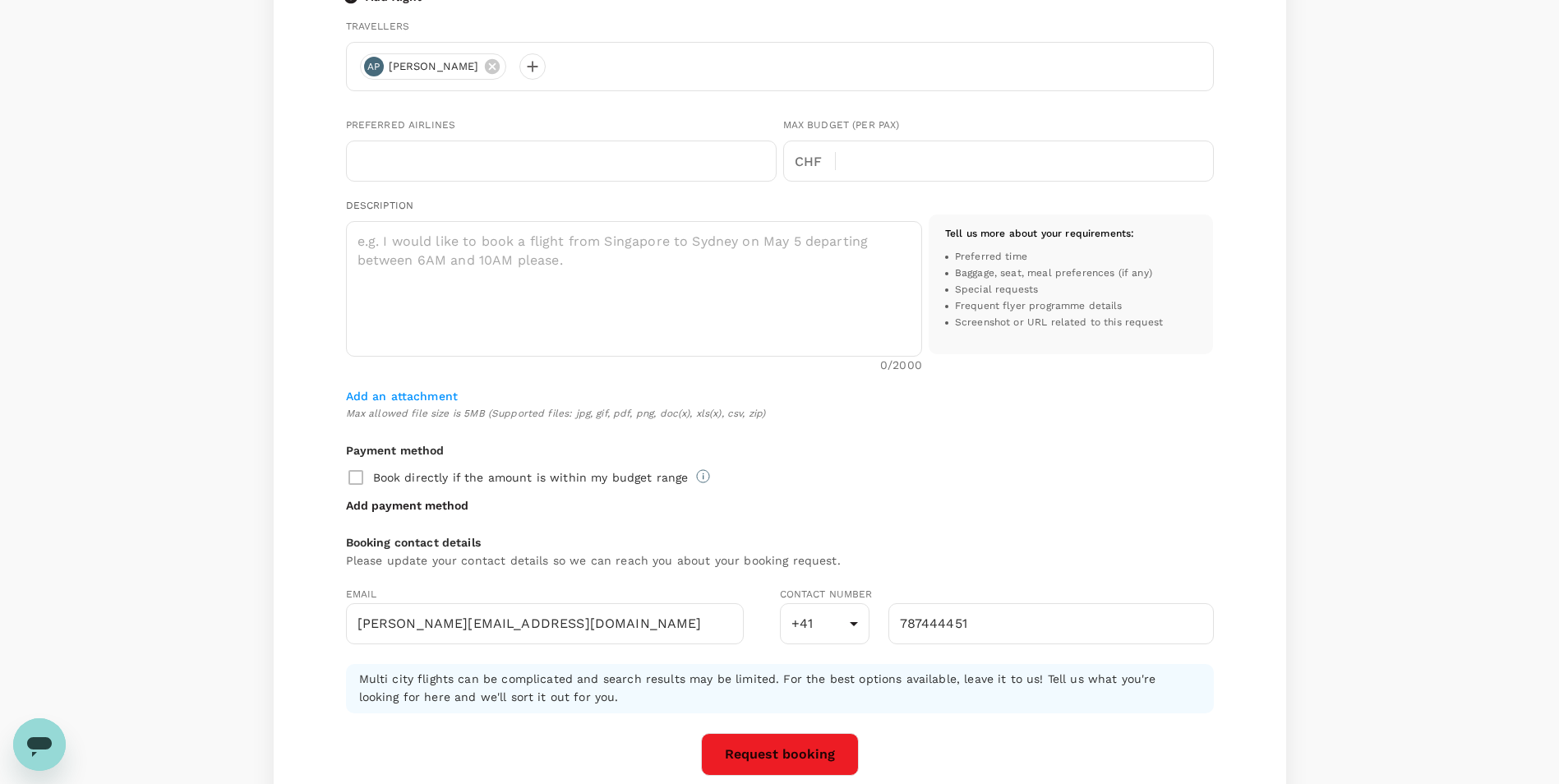
scroll to position [565, 0]
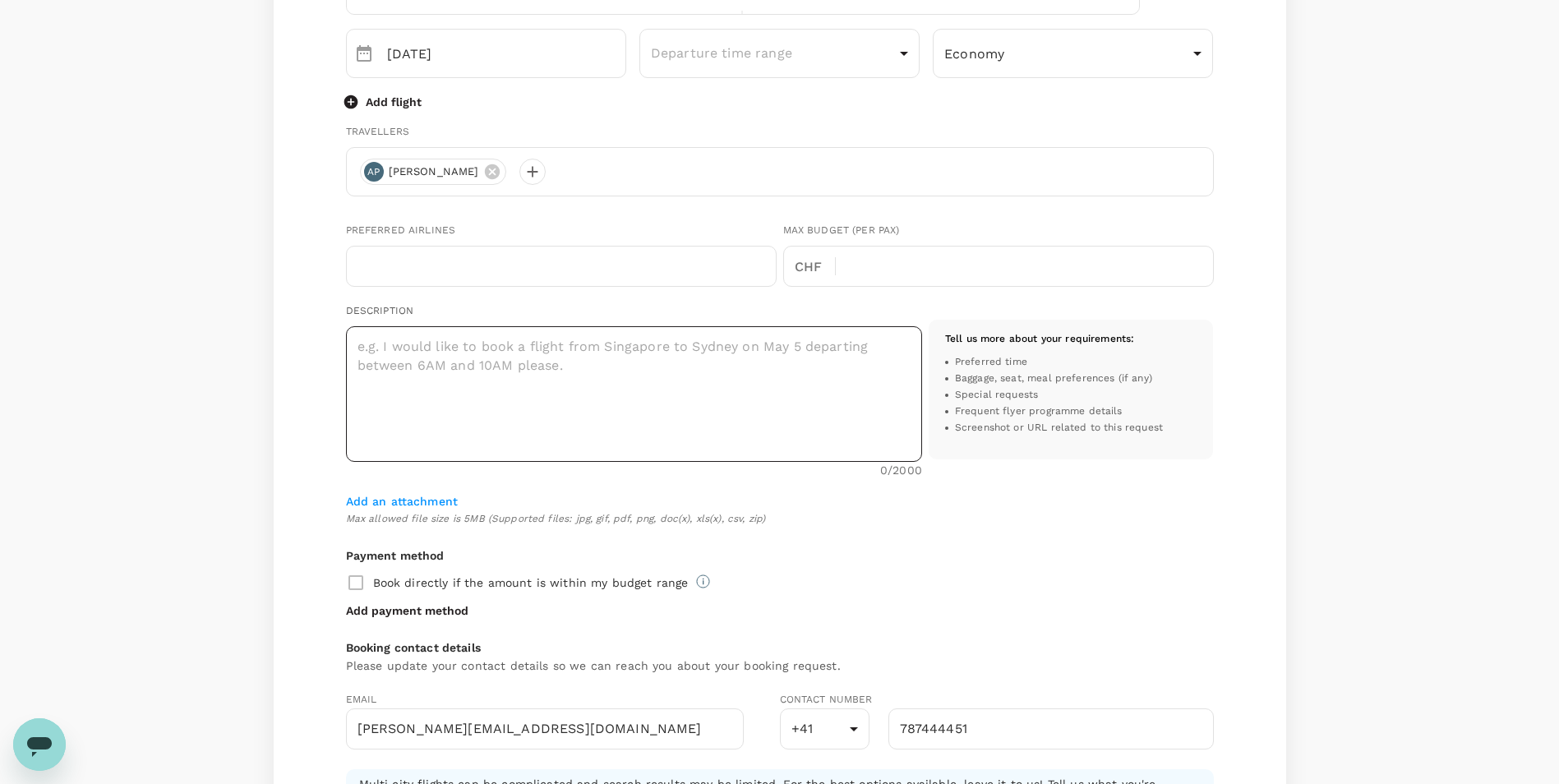
click at [517, 363] on textarea at bounding box center [633, 394] width 576 height 135
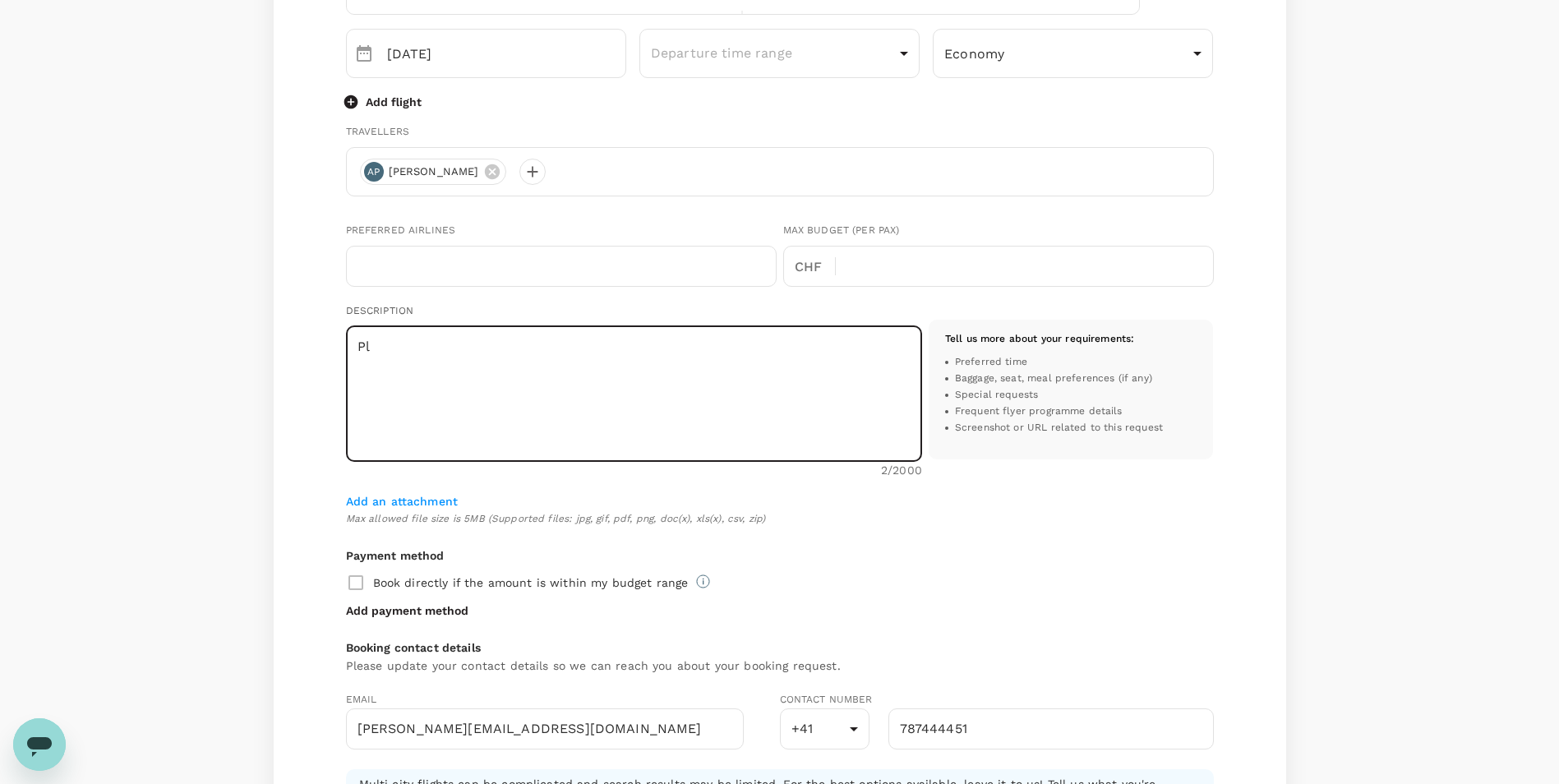
type textarea "P"
type textarea "F"
click at [770, 361] on textarea "Please try to find direct flights as much as possible." at bounding box center [633, 394] width 576 height 135
drag, startPoint x: 711, startPoint y: 340, endPoint x: 404, endPoint y: 333, distance: 307.1
click at [404, 333] on textarea "Please try to find direct flights as much as possible." at bounding box center [633, 394] width 576 height 135
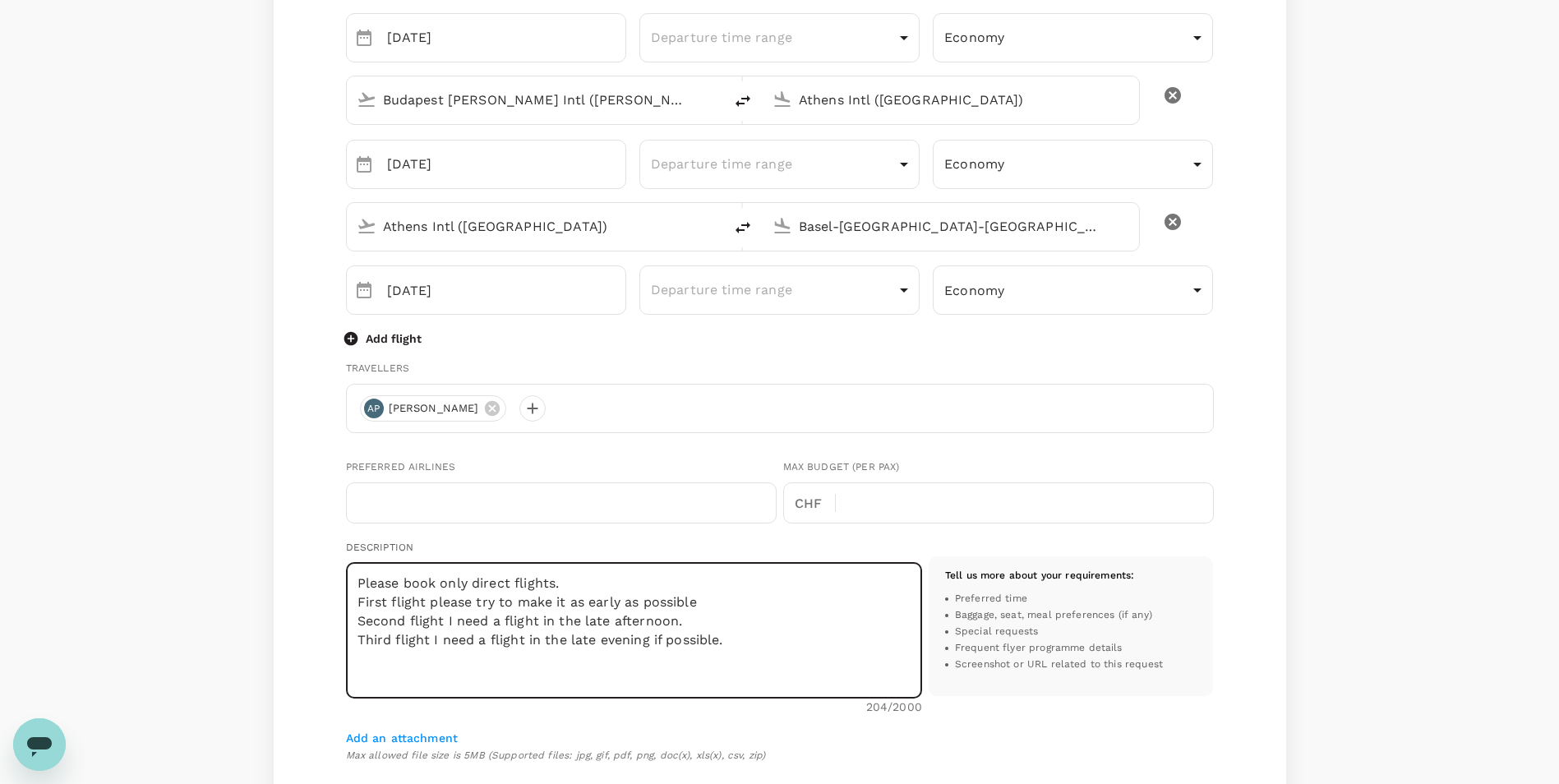
scroll to position [575, 0]
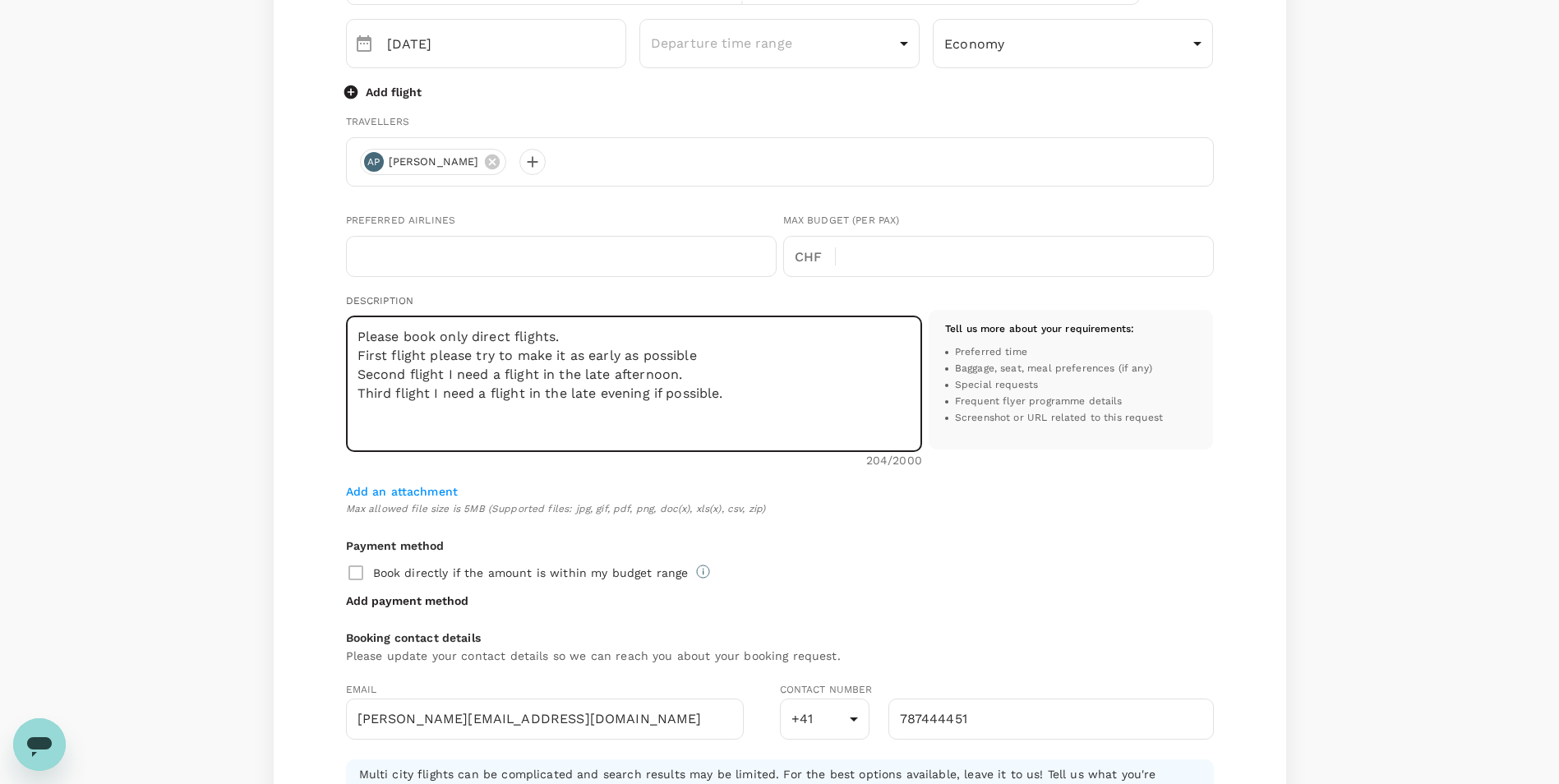
type textarea "Please book only direct flights. First flight please try to make it as early as…"
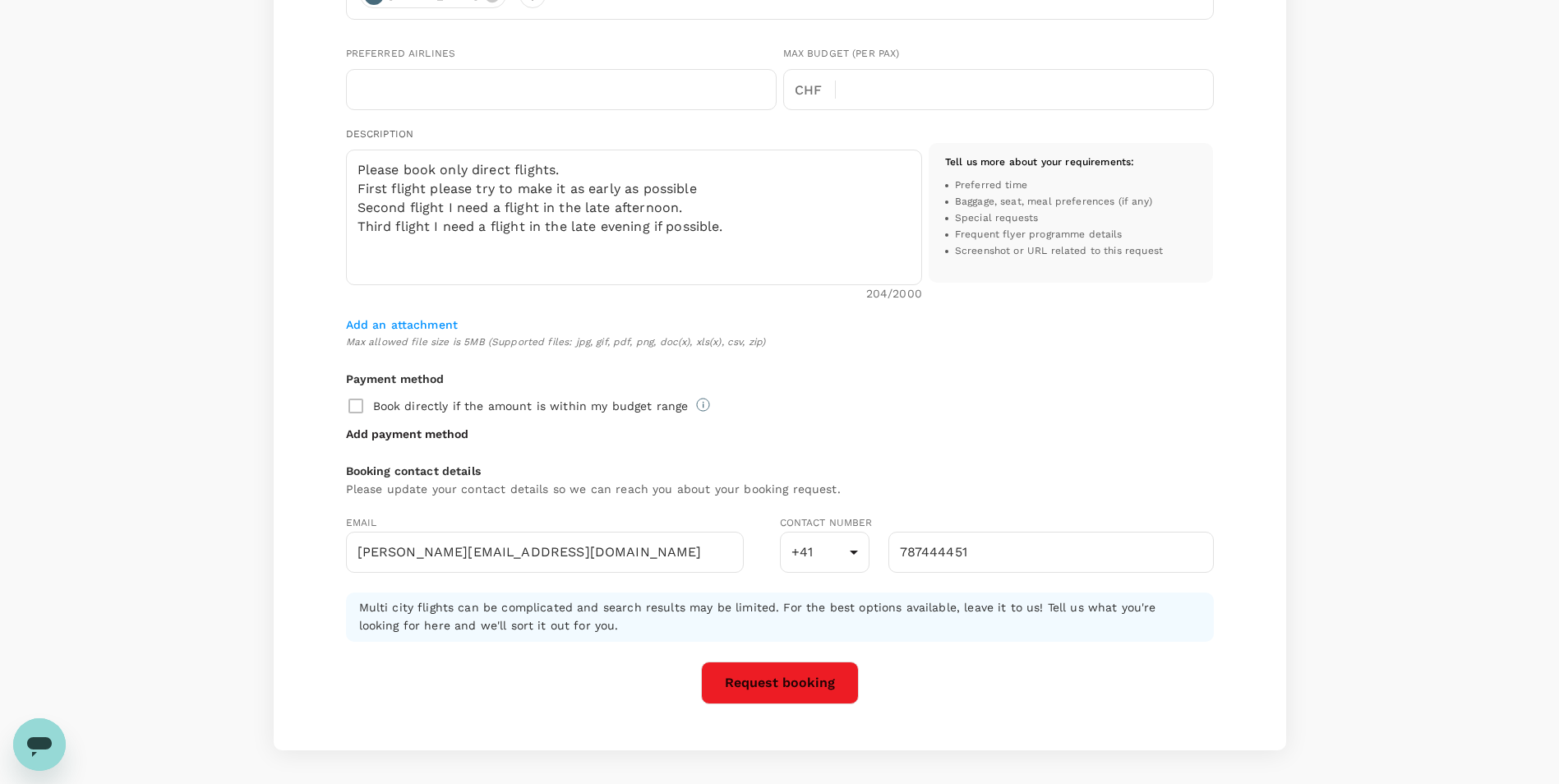
scroll to position [647, 0]
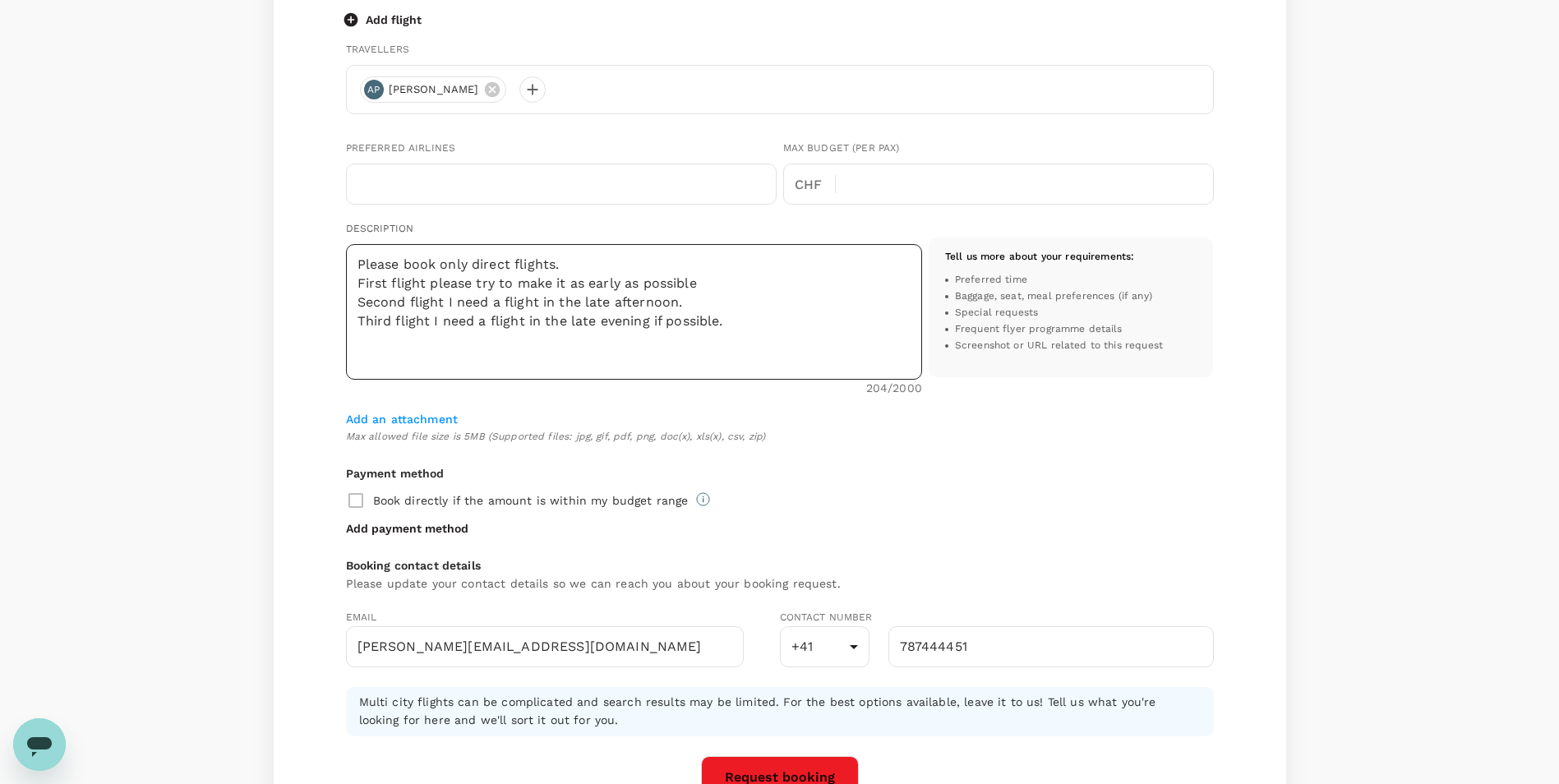
click at [572, 260] on textarea "Please book only direct flights. First flight please try to make it as early as…" at bounding box center [633, 311] width 576 height 135
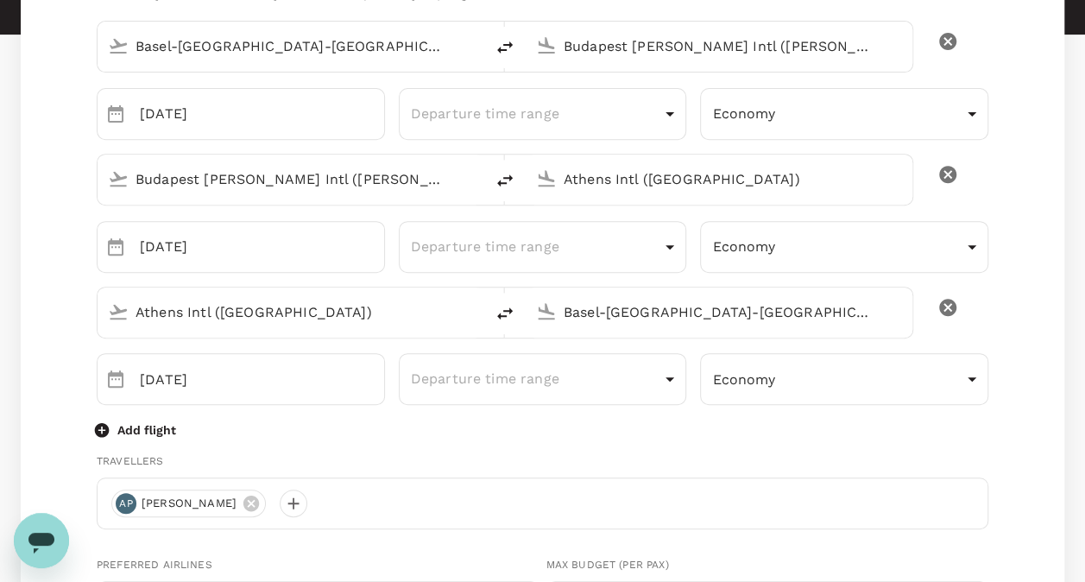
scroll to position [228, 0]
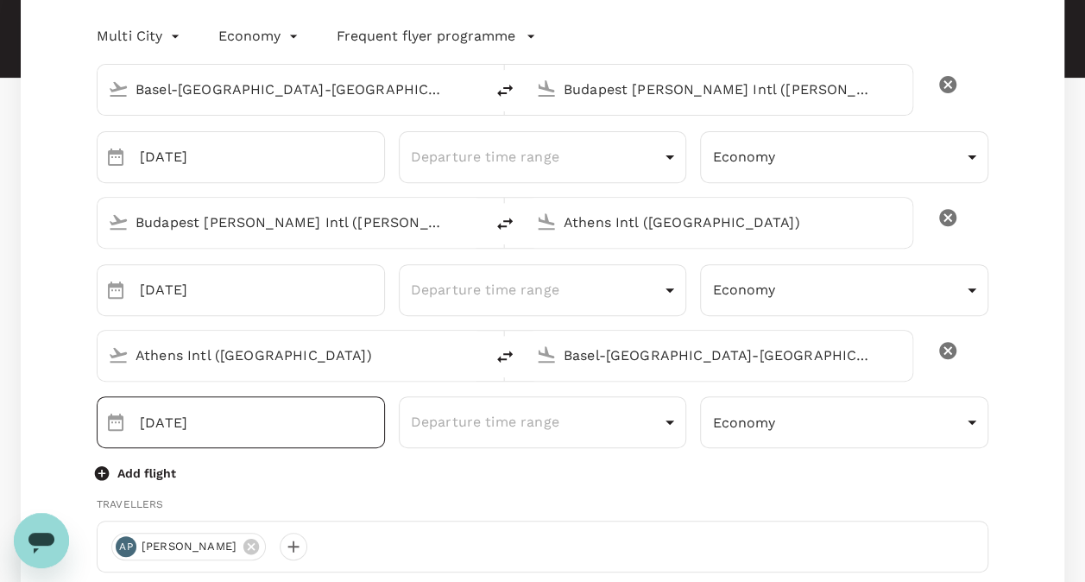
click at [277, 416] on input "[DATE]" at bounding box center [262, 422] width 245 height 52
click at [107, 427] on icon "Choose date, selected date is Oct 22, 2025" at bounding box center [115, 422] width 21 height 21
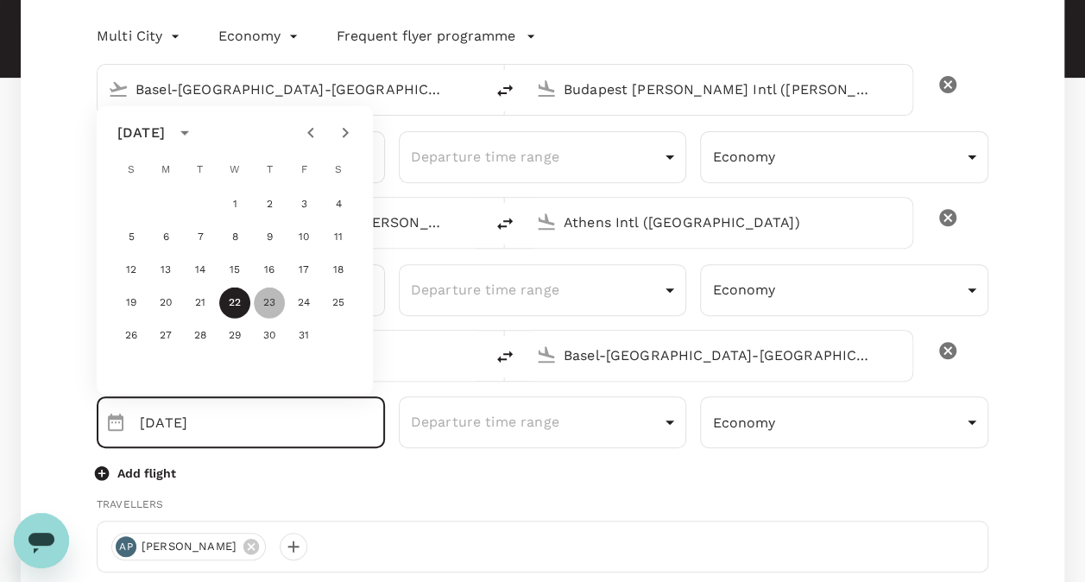
click at [268, 312] on button "23" at bounding box center [269, 302] width 31 height 31
type input "[DATE]"
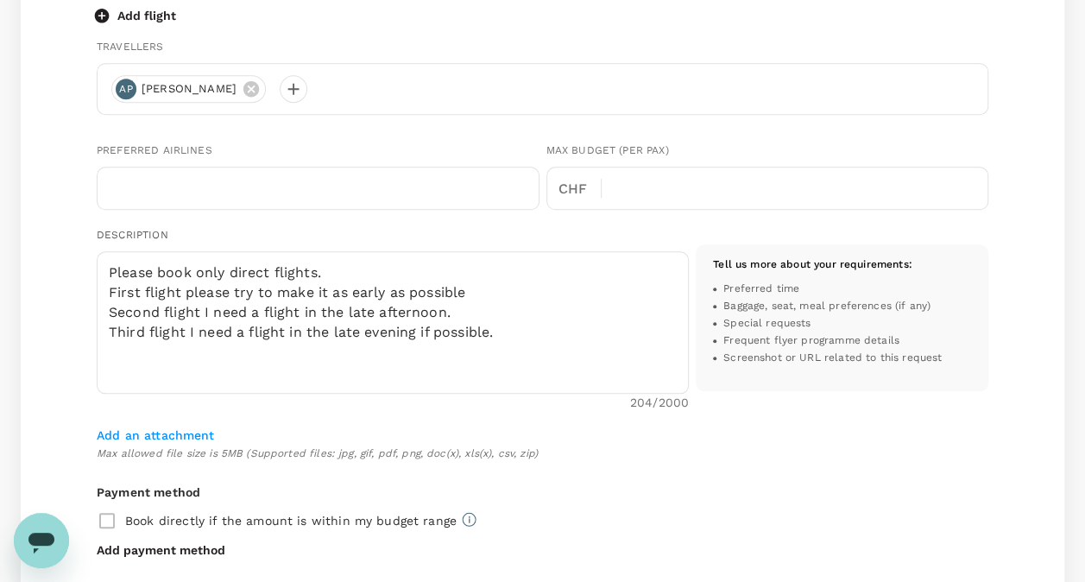
scroll to position [678, 0]
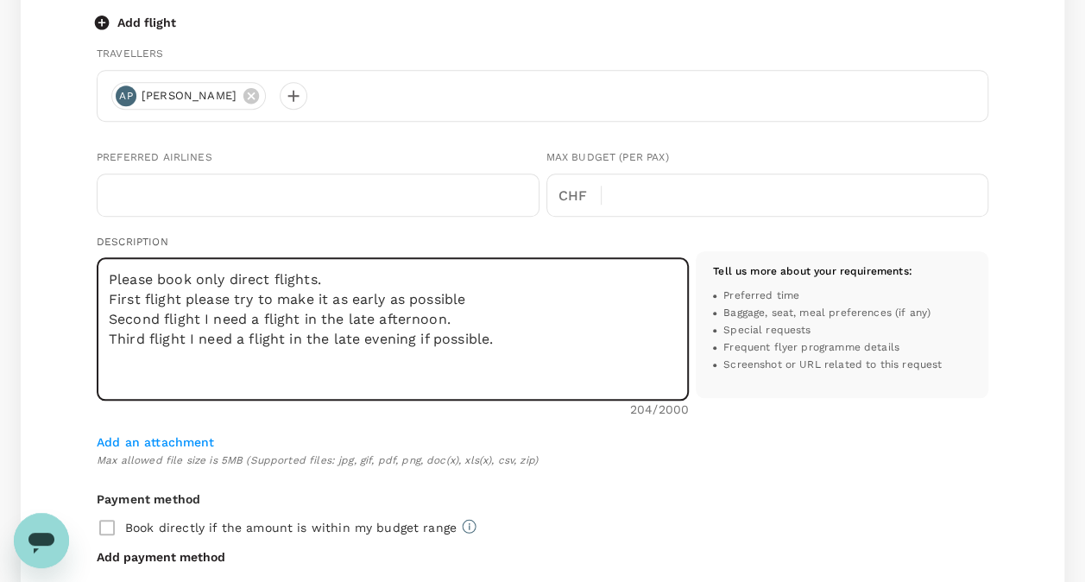
drag, startPoint x: 502, startPoint y: 339, endPoint x: 287, endPoint y: 338, distance: 215.8
click at [287, 338] on textarea "Please book only direct flights. First flight please try to make it as early as…" at bounding box center [393, 329] width 592 height 142
click at [397, 317] on textarea "Please book only direct flights. First flight please try to make it as early as…" at bounding box center [393, 329] width 592 height 142
type textarea "Please book only direct flights. First flight please try to make it as early as…"
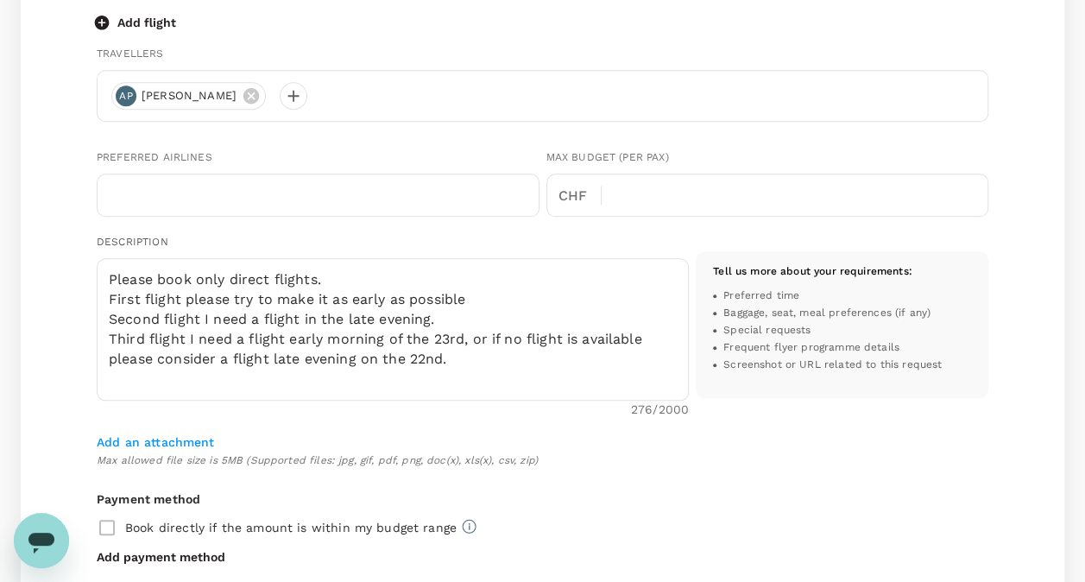
click at [777, 449] on div "Add an attachment Max allowed file size is 5MB (Supported files: jpg, gif, pdf,…" at bounding box center [543, 451] width 892 height 38
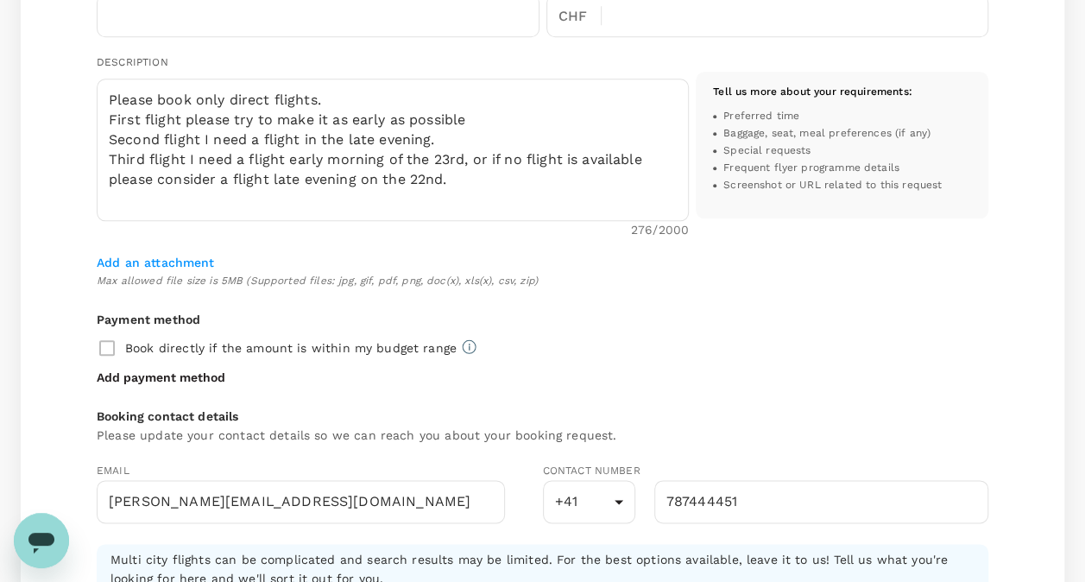
scroll to position [1090, 0]
